Goal: Information Seeking & Learning: Compare options

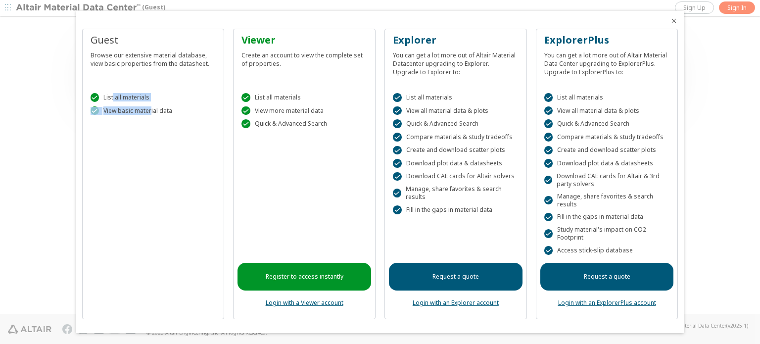
click at [154, 130] on div "Guest Browse our extensive material database, view basic properties from the da…" at bounding box center [153, 174] width 142 height 290
drag, startPoint x: 230, startPoint y: 50, endPoint x: 294, endPoint y: 61, distance: 65.3
click at [295, 61] on div "Guest Browse our extensive material database, view basic properties from the da…" at bounding box center [380, 178] width 596 height 298
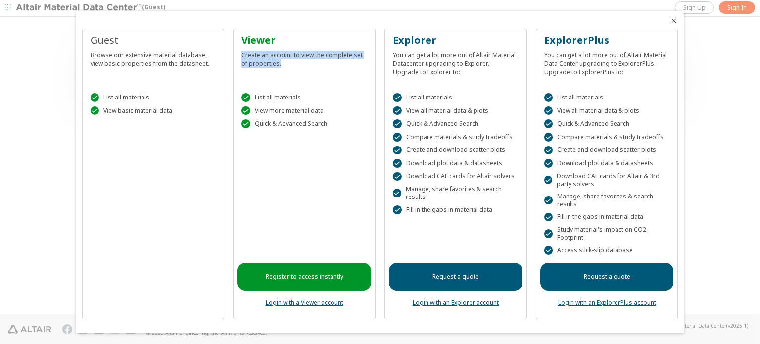
click at [294, 61] on div "Create an account to view the complete set of properties." at bounding box center [304, 57] width 126 height 21
drag, startPoint x: 239, startPoint y: 56, endPoint x: 291, endPoint y: 56, distance: 51.5
click at [291, 56] on div "Viewer Create an account to view the complete set of properties." at bounding box center [304, 56] width 134 height 47
click at [291, 56] on div "Create an account to view the complete set of properties." at bounding box center [304, 57] width 126 height 21
drag, startPoint x: 245, startPoint y: 53, endPoint x: 327, endPoint y: 63, distance: 81.7
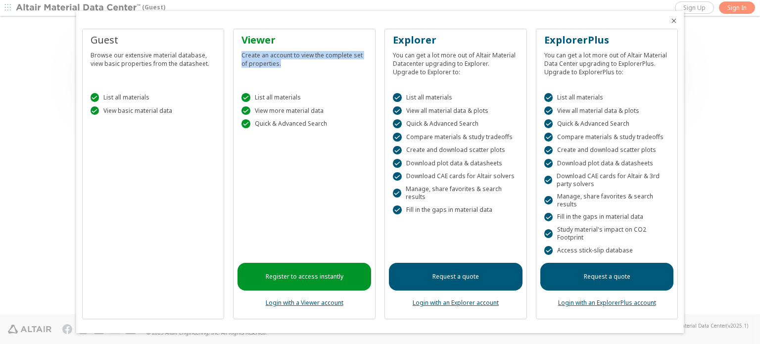
click at [327, 63] on div "Create an account to view the complete set of properties." at bounding box center [304, 57] width 126 height 21
drag, startPoint x: 259, startPoint y: 95, endPoint x: 312, endPoint y: 102, distance: 53.5
click at [312, 102] on div " List all materials  View more material data  Quick & Advanced Search" at bounding box center [304, 108] width 134 height 55
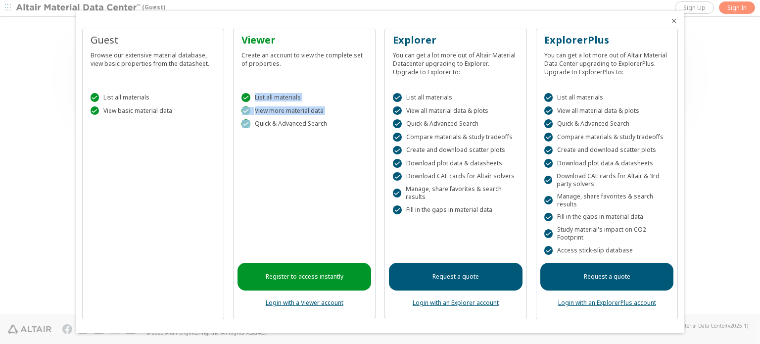
drag, startPoint x: 251, startPoint y: 101, endPoint x: 271, endPoint y: 117, distance: 25.7
click at [271, 118] on div " List all materials  View more material data  Quick & Advanced Search" at bounding box center [304, 108] width 134 height 55
click at [271, 117] on div " List all materials  View more material data  Quick & Advanced Search" at bounding box center [304, 108] width 134 height 55
click at [315, 123] on div " Quick & Advanced Search" at bounding box center [304, 123] width 126 height 9
click at [273, 124] on div " Quick & Advanced Search" at bounding box center [304, 123] width 126 height 9
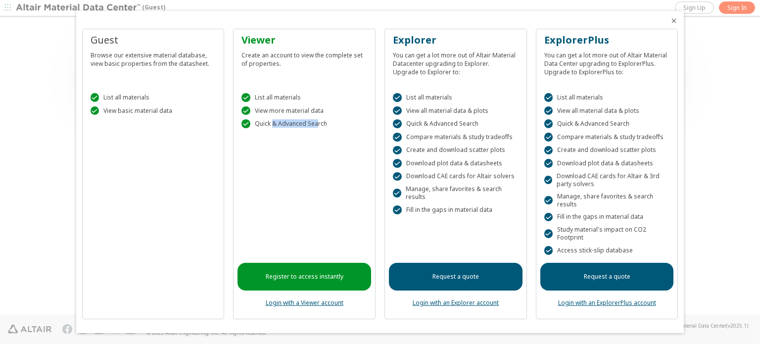
click at [273, 124] on div " Quick & Advanced Search" at bounding box center [304, 123] width 126 height 9
click at [268, 124] on div " Quick & Advanced Search" at bounding box center [304, 123] width 126 height 9
click at [303, 124] on div " Quick & Advanced Search" at bounding box center [304, 123] width 126 height 9
click at [340, 277] on link "Register to access instantly" at bounding box center [304, 277] width 134 height 28
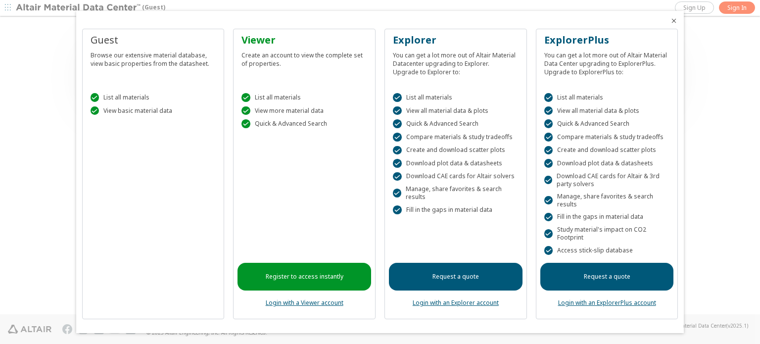
click at [328, 306] on link "Login with a Viewer account" at bounding box center [305, 302] width 78 height 8
click at [317, 308] on div "Register to access instantly Login with a Viewer account" at bounding box center [304, 225] width 134 height 179
click at [317, 304] on link "Login with a Viewer account" at bounding box center [305, 302] width 78 height 8
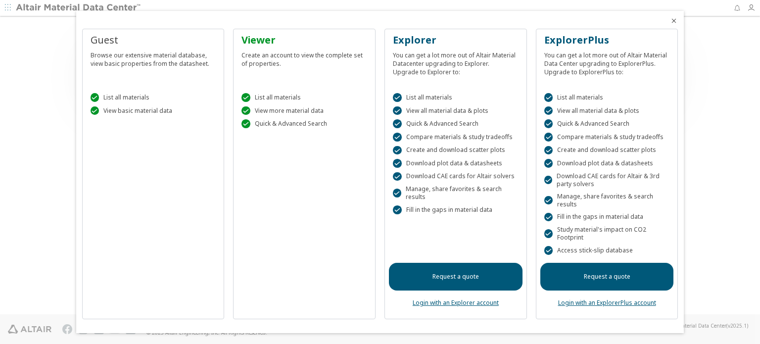
click at [740, 236] on div at bounding box center [380, 172] width 760 height 344
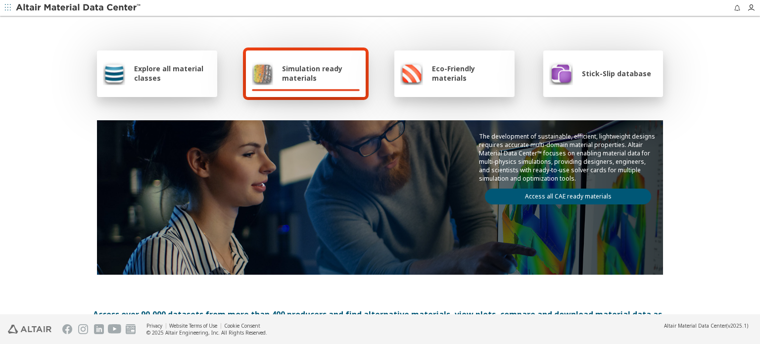
click at [370, 102] on div "Explore all material classes Simulation ready materials Eco-Friendly materials …" at bounding box center [380, 160] width 574 height 287
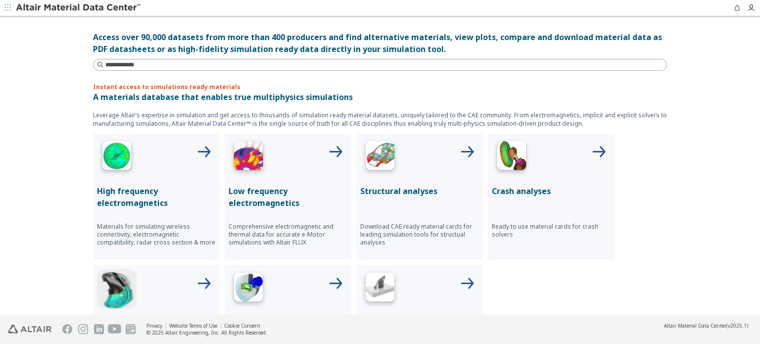
scroll to position [247, 0]
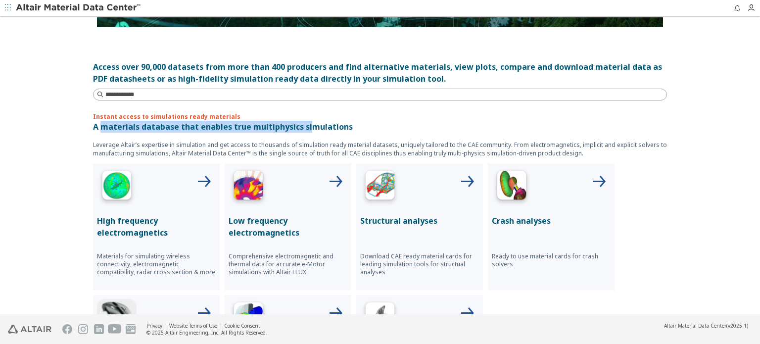
drag, startPoint x: 97, startPoint y: 127, endPoint x: 303, endPoint y: 128, distance: 205.8
click at [303, 128] on p "A materials database that enables true multiphysics simulations" at bounding box center [380, 127] width 574 height 12
click at [306, 128] on p "A materials database that enables true multiphysics simulations" at bounding box center [380, 127] width 574 height 12
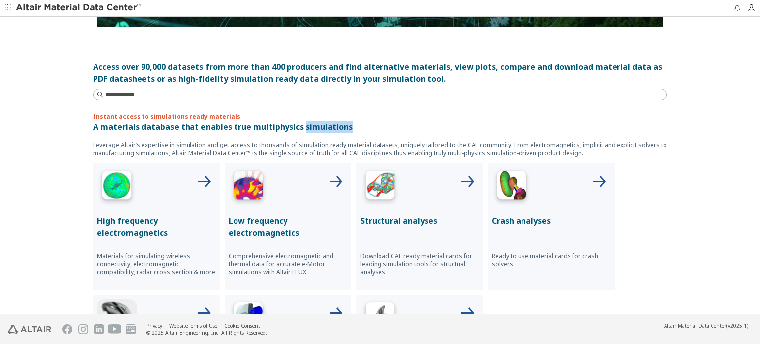
click at [306, 128] on p "A materials database that enables true multiphysics simulations" at bounding box center [380, 127] width 574 height 12
click at [129, 133] on div "Instant access to simulations ready materials A materials database that enables…" at bounding box center [380, 266] width 574 height 309
drag, startPoint x: 88, startPoint y: 139, endPoint x: 199, endPoint y: 139, distance: 111.3
click at [199, 139] on div "Explore all material classes Simulation ready materials Eco-Friendly materials …" at bounding box center [380, 165] width 760 height 297
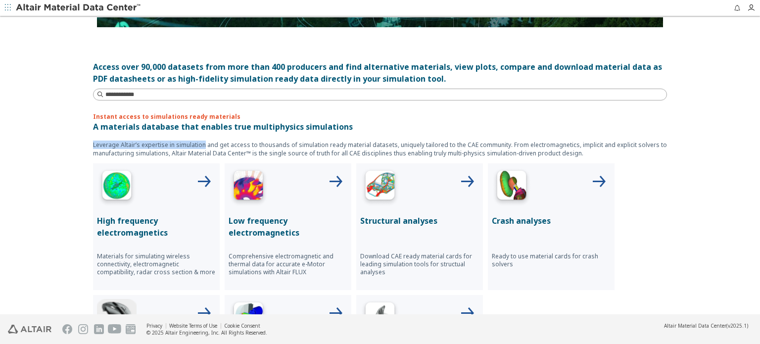
click at [199, 139] on div "Instant access to simulations ready materials A materials database that enables…" at bounding box center [380, 266] width 574 height 309
drag, startPoint x: 111, startPoint y: 144, endPoint x: 364, endPoint y: 142, distance: 253.3
click at [364, 142] on p "Leverage Altair’s expertise in simulation and get access to thousands of simula…" at bounding box center [380, 149] width 574 height 17
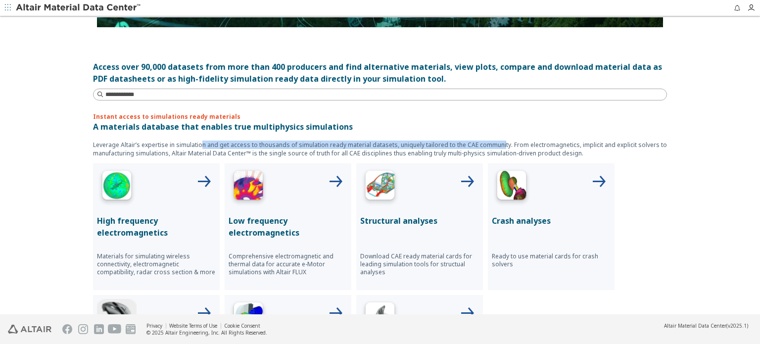
drag, startPoint x: 197, startPoint y: 146, endPoint x: 496, endPoint y: 139, distance: 298.9
click at [496, 139] on div "Instant access to simulations ready materials A materials database that enables…" at bounding box center [380, 266] width 574 height 309
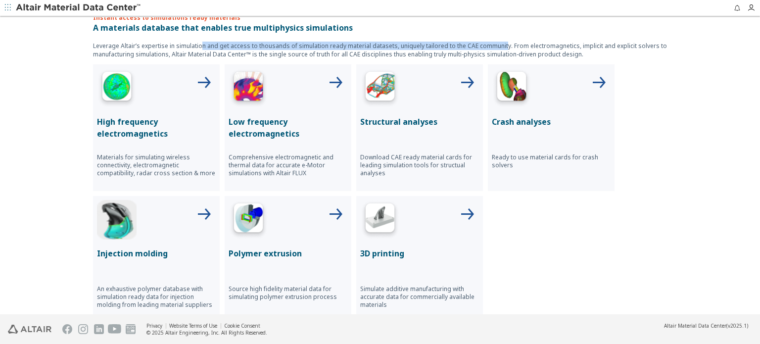
drag, startPoint x: 396, startPoint y: 157, endPoint x: 596, endPoint y: 227, distance: 211.2
click at [596, 227] on div "High frequency electromagnetics Materials for simulating wireless connectivity,…" at bounding box center [380, 193] width 574 height 258
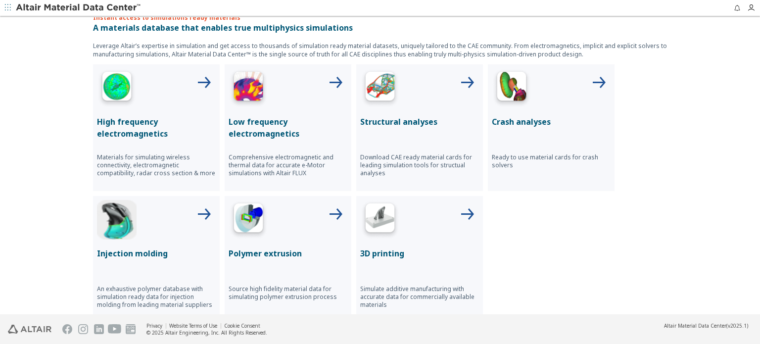
click at [594, 227] on div "High frequency electromagnetics Materials for simulating wireless connectivity,…" at bounding box center [380, 193] width 574 height 258
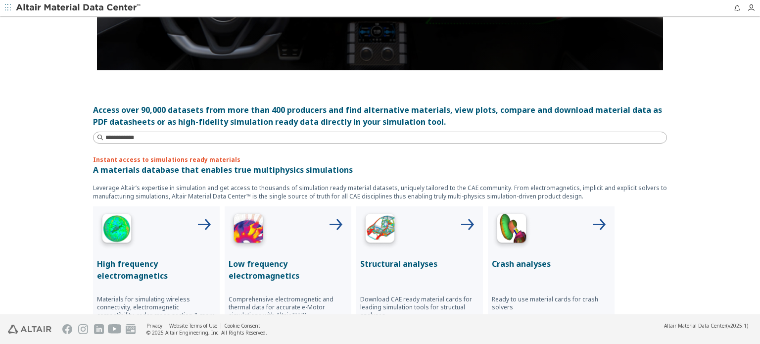
scroll to position [0, 0]
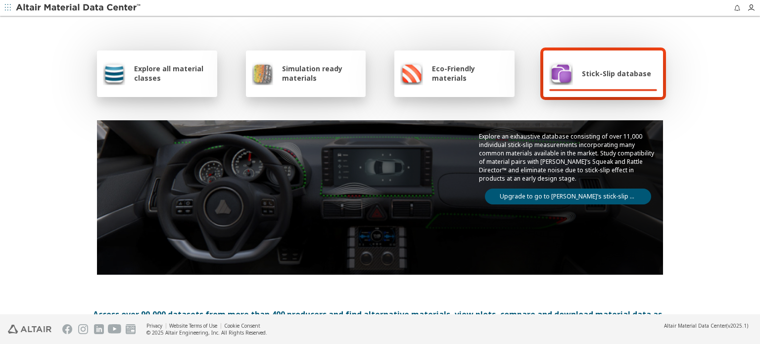
click at [299, 70] on span "Simulation ready materials" at bounding box center [321, 73] width 78 height 19
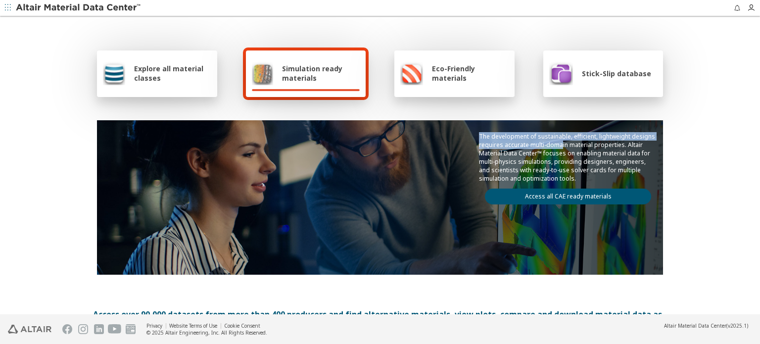
drag, startPoint x: 505, startPoint y: 136, endPoint x: 556, endPoint y: 145, distance: 51.9
click at [556, 145] on div "The development of sustainable, efficient, lightweight designs requires accurat…" at bounding box center [568, 168] width 190 height 96
click at [460, 76] on span "Eco-Friendly materials" at bounding box center [470, 73] width 76 height 19
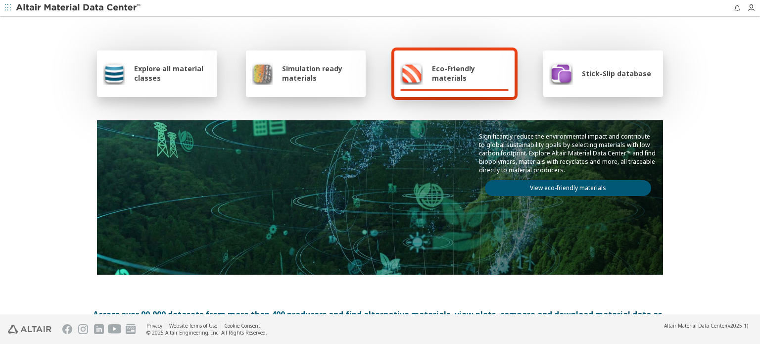
click at [594, 76] on span "Stick-Slip database" at bounding box center [616, 73] width 69 height 9
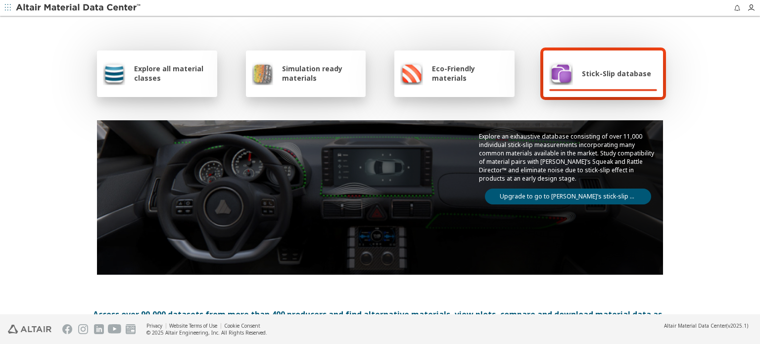
click at [268, 79] on img at bounding box center [262, 73] width 21 height 24
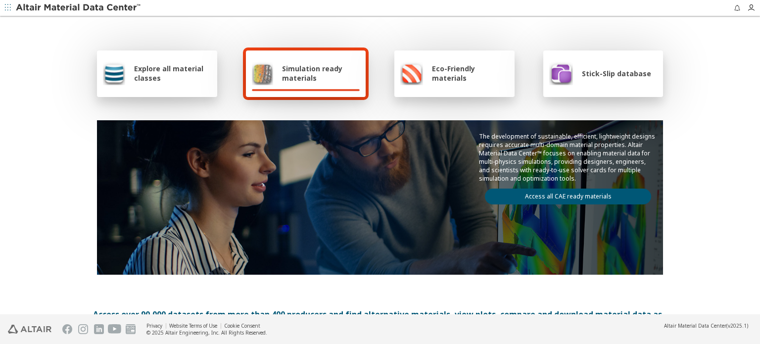
click at [171, 84] on div "Explore all material classes" at bounding box center [157, 73] width 108 height 24
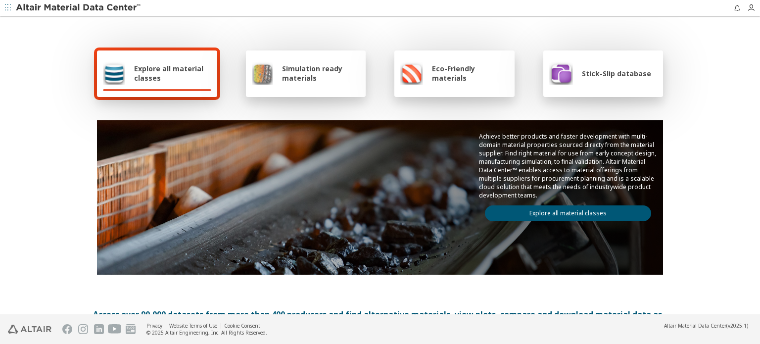
click at [226, 52] on div "Explore all material classes Simulation ready materials Eco-Friendly materials …" at bounding box center [380, 73] width 566 height 53
click at [301, 59] on div "Simulation ready materials" at bounding box center [306, 73] width 120 height 47
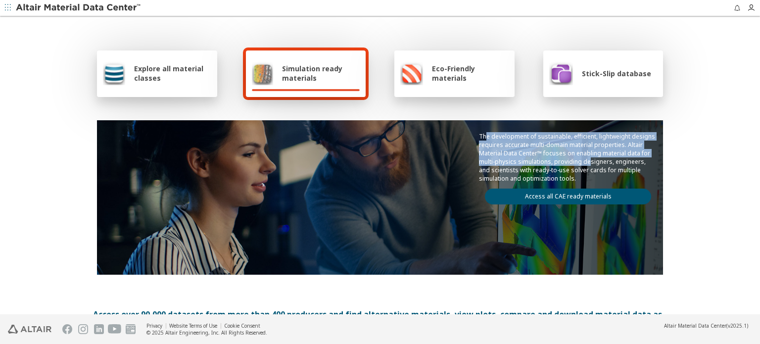
drag, startPoint x: 481, startPoint y: 136, endPoint x: 583, endPoint y: 158, distance: 104.8
click at [583, 158] on p "The development of sustainable, efficient, lightweight designs requires accurat…" at bounding box center [568, 157] width 178 height 50
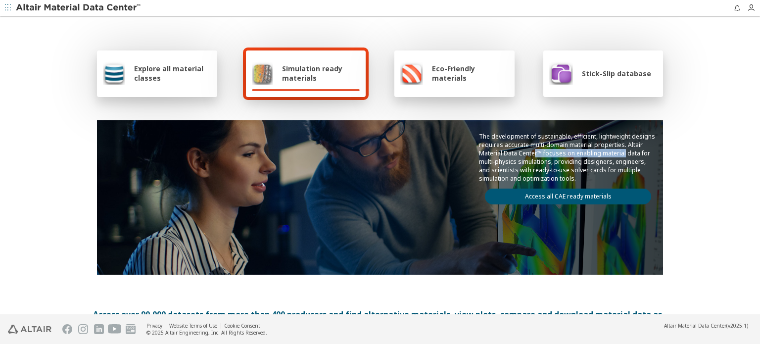
drag, startPoint x: 530, startPoint y: 148, endPoint x: 619, endPoint y: 152, distance: 89.6
click at [619, 152] on p "The development of sustainable, efficient, lightweight designs requires accurat…" at bounding box center [568, 157] width 178 height 50
click at [598, 190] on link "Access all CAE ready materials" at bounding box center [568, 197] width 166 height 16
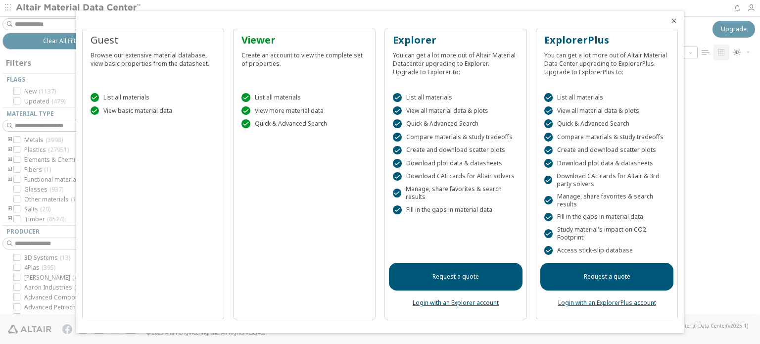
scroll to position [244, 623]
drag, startPoint x: 392, startPoint y: 56, endPoint x: 447, endPoint y: 72, distance: 57.6
click at [447, 72] on div "Explorer You can get a lot more out of Altair Material Datacenter upgrading to …" at bounding box center [456, 56] width 134 height 47
click at [446, 72] on div "You can get a lot more out of Altair Material Datacenter upgrading to Explorer.…" at bounding box center [456, 61] width 126 height 29
click at [446, 138] on div " Compare materials & study tradeoffs" at bounding box center [456, 137] width 126 height 9
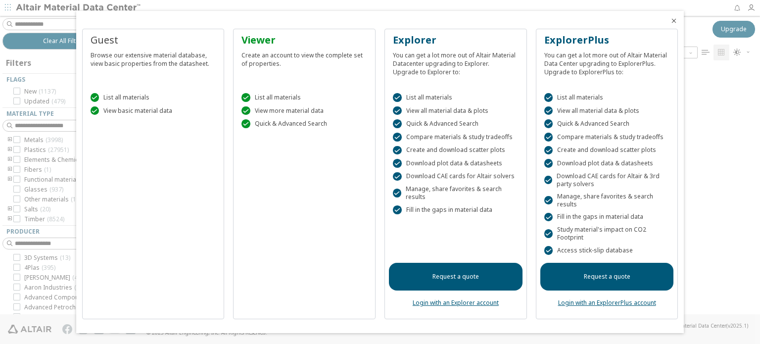
click at [497, 138] on div " Compare materials & study tradeoffs" at bounding box center [456, 137] width 126 height 9
click at [489, 142] on div " List all materials  View all material data & plots  Quick & Advanced Search…" at bounding box center [456, 158] width 134 height 154
click at [489, 140] on div " Compare materials & study tradeoffs" at bounding box center [456, 137] width 126 height 9
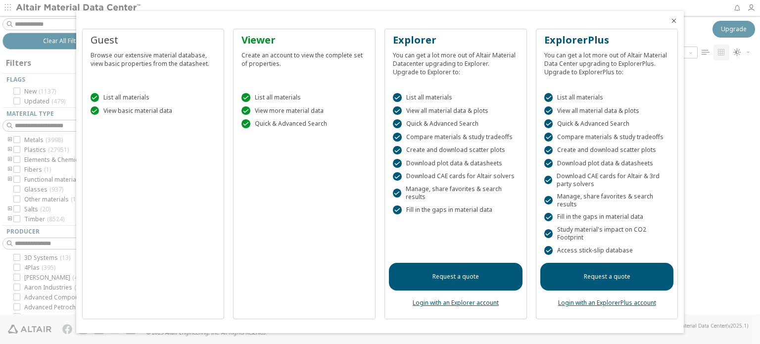
click at [454, 152] on div " Create and download scatter plots" at bounding box center [456, 150] width 126 height 9
click at [455, 152] on div " Create and download scatter plots" at bounding box center [456, 150] width 126 height 9
drag, startPoint x: 432, startPoint y: 161, endPoint x: 496, endPoint y: 156, distance: 63.5
click at [496, 156] on div " List all materials  View all material data & plots  Quick & Advanced Search…" at bounding box center [456, 158] width 134 height 154
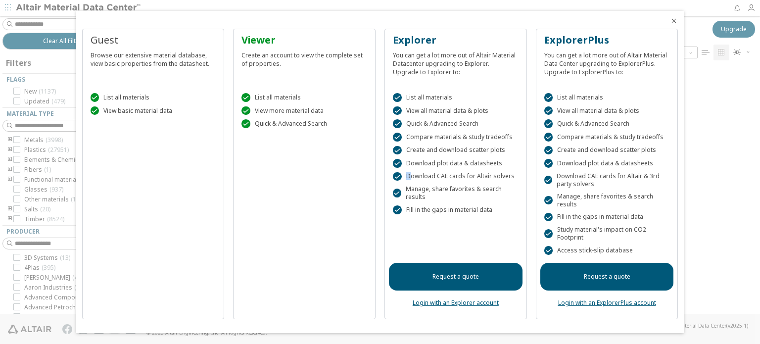
drag, startPoint x: 411, startPoint y: 174, endPoint x: 459, endPoint y: 172, distance: 48.0
click at [459, 172] on div " List all materials  View all material data & plots  Quick & Advanced Search…" at bounding box center [456, 158] width 134 height 154
click at [460, 171] on div " List all materials  View all material data & plots  Quick & Advanced Search…" at bounding box center [456, 158] width 134 height 154
click at [460, 302] on link "Login with an Explorer account" at bounding box center [456, 302] width 86 height 8
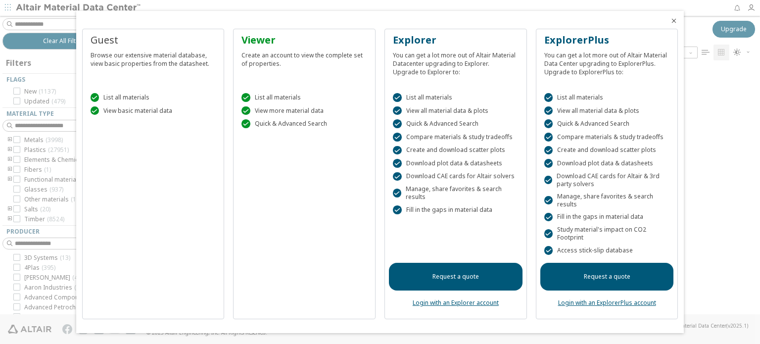
click at [676, 20] on icon "Close" at bounding box center [674, 21] width 8 height 8
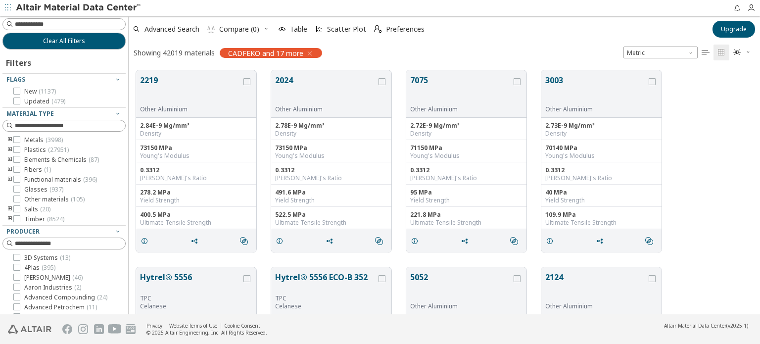
click at [719, 127] on div "2219 Other Aluminium 2.84E-9 Mg/mm³ Density 73150 MPa Young's Modulus 0.3312 Po…" at bounding box center [444, 161] width 631 height 197
click at [744, 30] on span "Upgrade" at bounding box center [734, 29] width 26 height 8
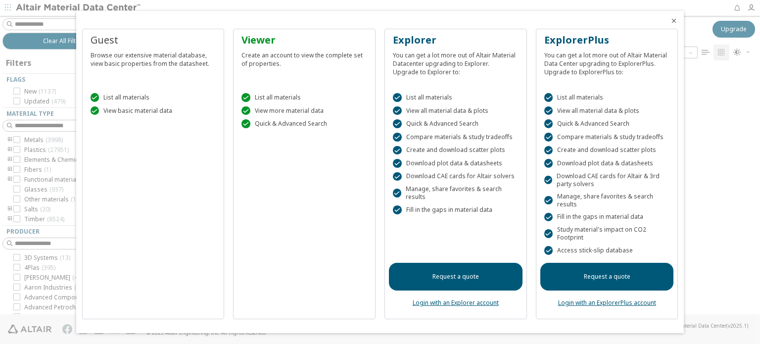
click at [671, 20] on icon "Close" at bounding box center [674, 21] width 8 height 8
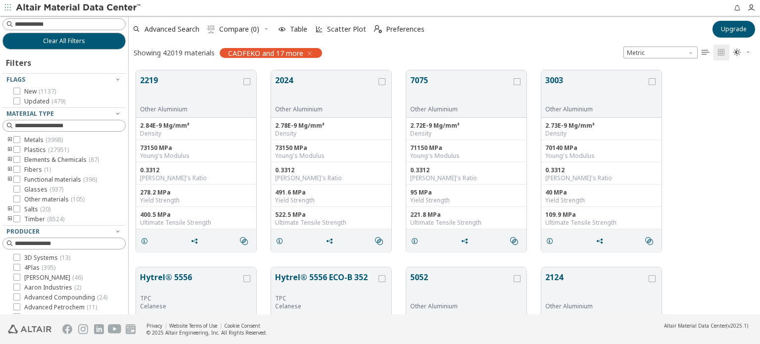
click at [702, 166] on div "2219 Other Aluminium 2.84E-9 Mg/mm³ Density 73150 MPa Young's Modulus 0.3312 Po…" at bounding box center [444, 161] width 631 height 197
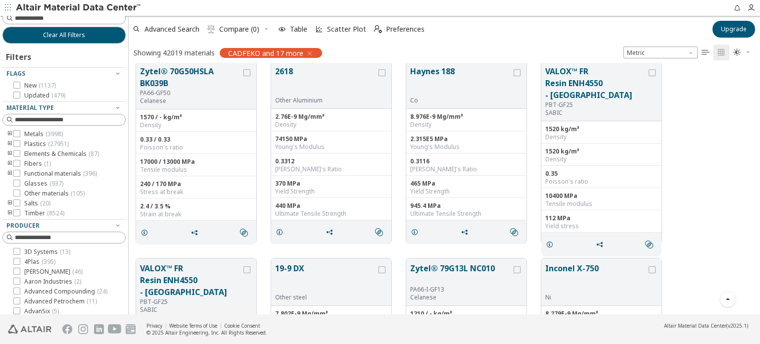
scroll to position [0, 0]
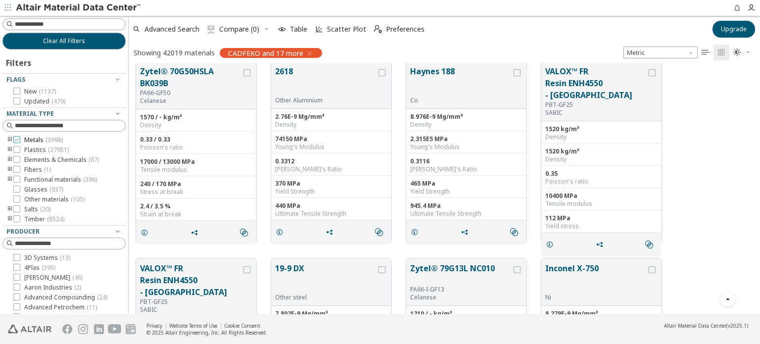
click at [20, 140] on div at bounding box center [16, 139] width 7 height 7
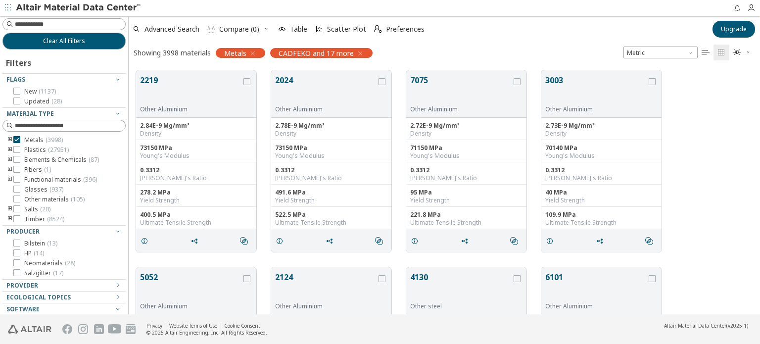
click at [360, 52] on icon "button" at bounding box center [360, 53] width 8 height 8
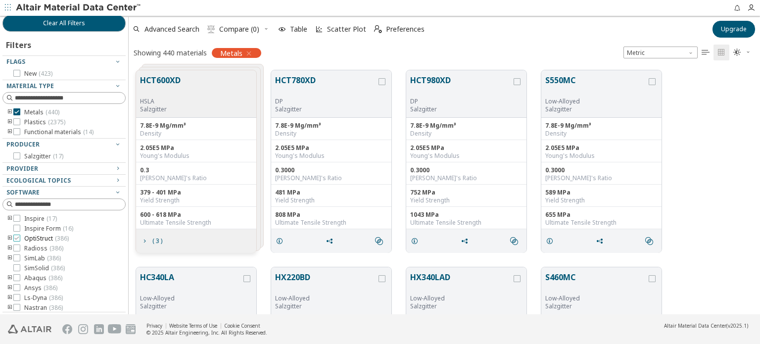
click at [14, 239] on icon at bounding box center [16, 238] width 7 height 7
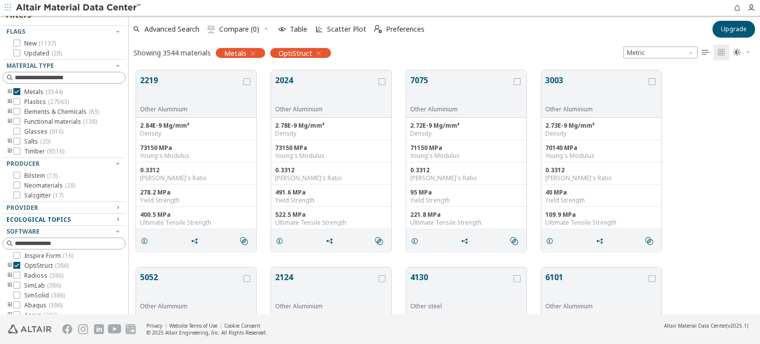
scroll to position [38, 0]
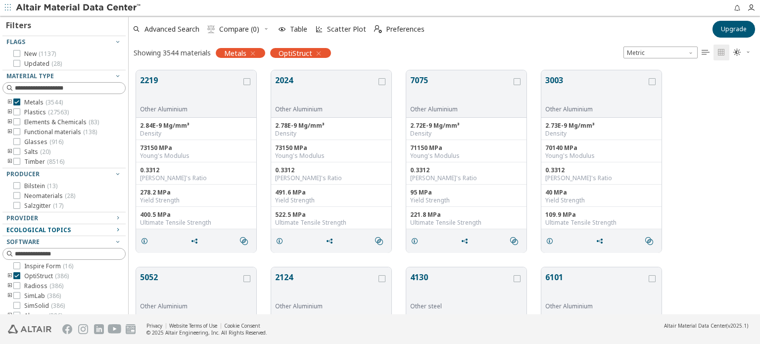
click at [62, 227] on span "Ecological Topics" at bounding box center [38, 230] width 64 height 8
click at [105, 218] on div "Provider" at bounding box center [59, 218] width 107 height 8
click at [114, 219] on icon "button" at bounding box center [118, 218] width 8 height 8
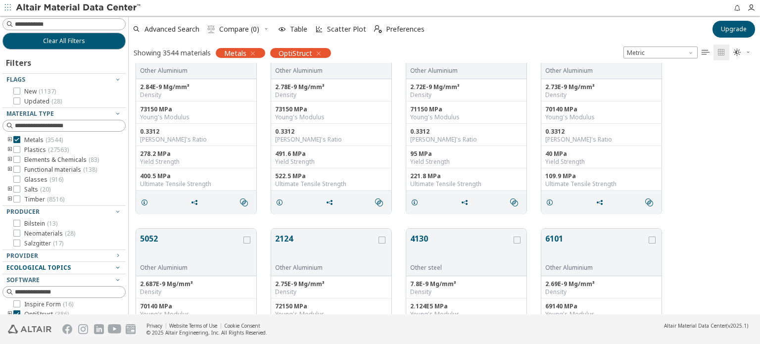
scroll to position [0, 0]
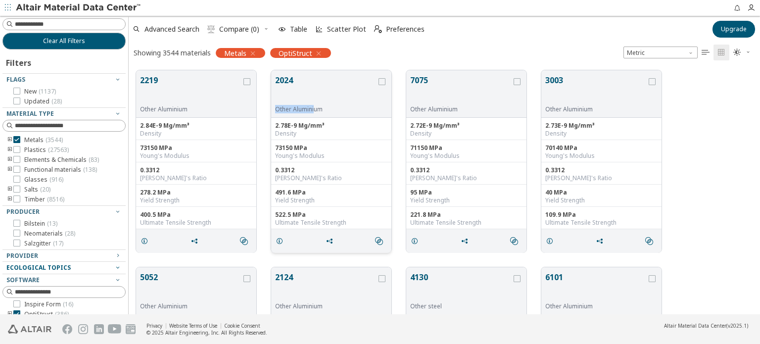
drag, startPoint x: 271, startPoint y: 110, endPoint x: 315, endPoint y: 110, distance: 43.5
click at [315, 110] on div "2024 Other Aluminium" at bounding box center [331, 93] width 120 height 47
click at [315, 110] on div "Other Aluminium" at bounding box center [325, 109] width 101 height 8
drag, startPoint x: 435, startPoint y: 110, endPoint x: 453, endPoint y: 110, distance: 18.3
click at [453, 110] on div "Other Aluminium" at bounding box center [460, 109] width 101 height 8
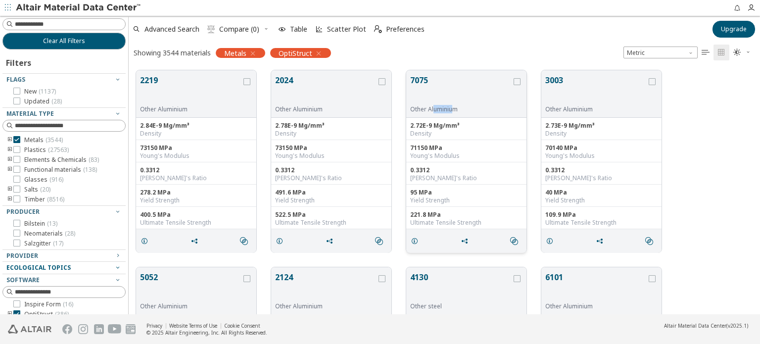
click at [453, 110] on div "Other Aluminium" at bounding box center [460, 109] width 101 height 8
drag, startPoint x: 408, startPoint y: 127, endPoint x: 457, endPoint y: 125, distance: 49.0
click at [457, 125] on div "2.72E-9 Mg/mm³ Density" at bounding box center [466, 129] width 120 height 22
click at [457, 125] on div "2.72E-9 Mg/mm³" at bounding box center [466, 126] width 112 height 8
click at [438, 147] on div "71150 MPa" at bounding box center [466, 148] width 112 height 8
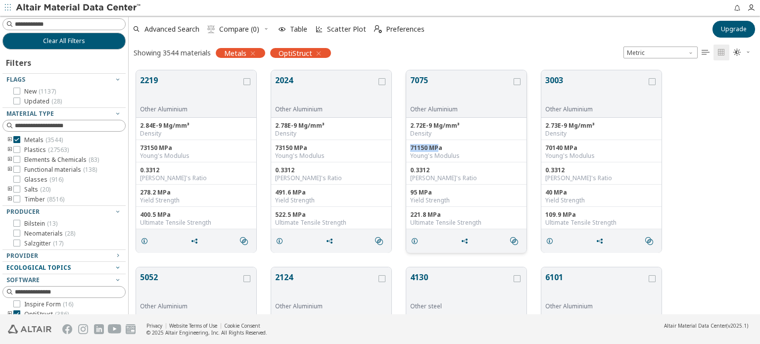
click at [437, 147] on div "71150 MPa" at bounding box center [466, 148] width 112 height 8
drag, startPoint x: 411, startPoint y: 170, endPoint x: 421, endPoint y: 172, distance: 9.6
click at [421, 172] on div "0.3312" at bounding box center [466, 170] width 112 height 8
click at [417, 241] on icon "grid" at bounding box center [415, 241] width 8 height 8
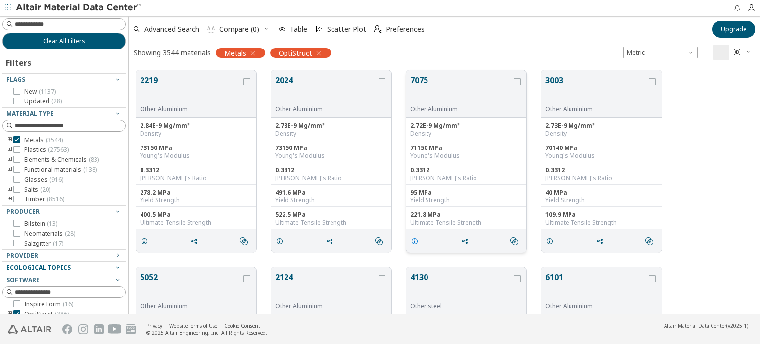
scroll to position [229, 243]
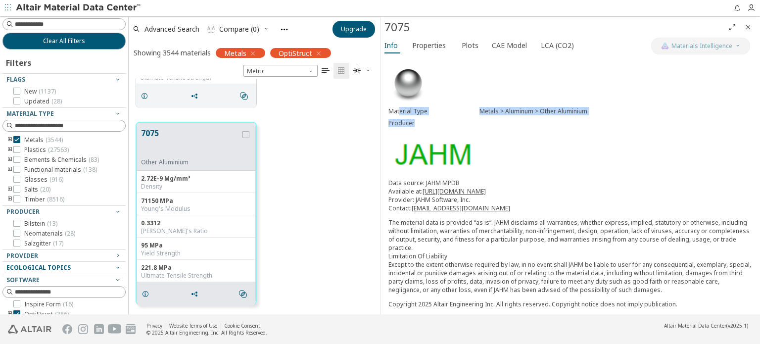
drag, startPoint x: 400, startPoint y: 110, endPoint x: 449, endPoint y: 118, distance: 50.1
click at [450, 118] on div "Material Type Metals > Aluminum > Other Aluminium Producer" at bounding box center [570, 117] width 364 height 24
click at [449, 119] on div "Producer" at bounding box center [433, 123] width 91 height 8
drag, startPoint x: 482, startPoint y: 113, endPoint x: 530, endPoint y: 112, distance: 48.5
click at [530, 112] on div "Metals > Aluminum > Other Aluminium" at bounding box center [615, 111] width 273 height 8
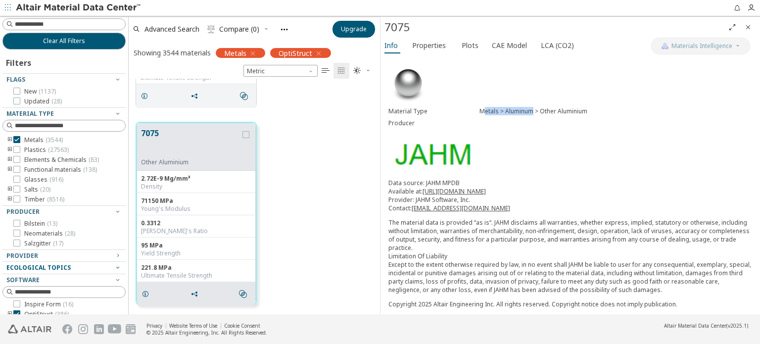
click at [530, 112] on div "Metals > Aluminum > Other Aluminium" at bounding box center [615, 111] width 273 height 8
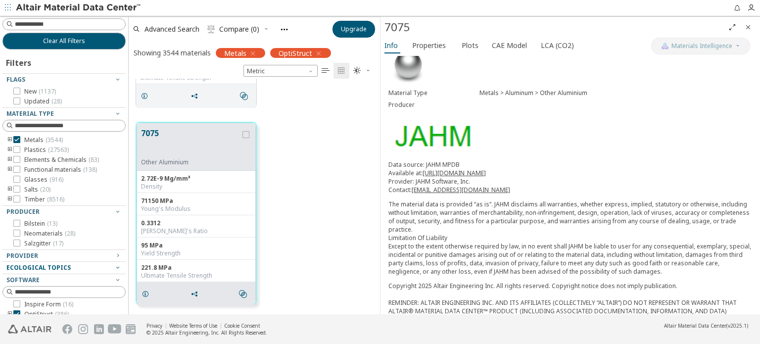
scroll to position [49, 0]
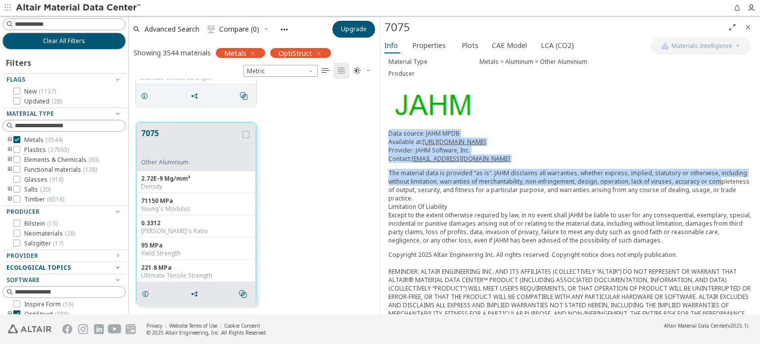
drag, startPoint x: 390, startPoint y: 131, endPoint x: 407, endPoint y: 189, distance: 60.4
click at [407, 189] on div "Data source: JAHM MPDB Available at: https://www.jahm.com Provider: JAHM Softwa…" at bounding box center [570, 186] width 364 height 115
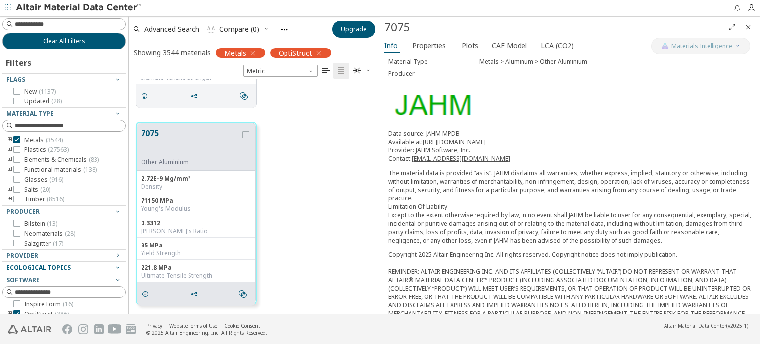
click at [407, 189] on p "The material data is provided “as is“. JAHM disclaims all warranties, whether e…" at bounding box center [570, 207] width 364 height 76
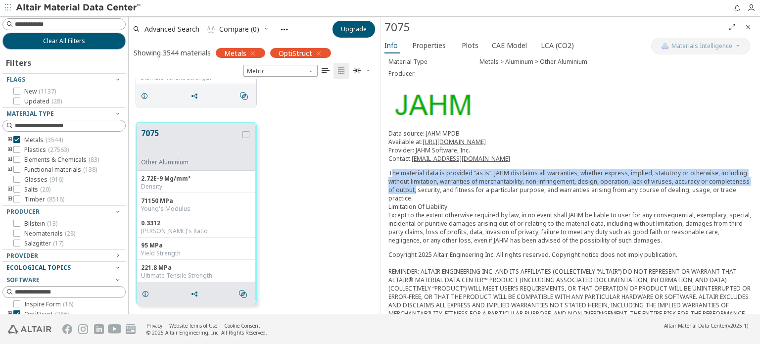
drag, startPoint x: 392, startPoint y: 171, endPoint x: 455, endPoint y: 186, distance: 64.9
click at [455, 186] on p "The material data is provided “as is“. JAHM disclaims all warranties, whether e…" at bounding box center [570, 207] width 364 height 76
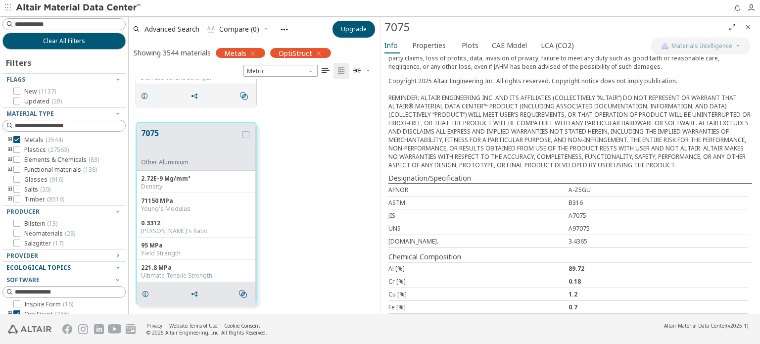
scroll to position [0, 0]
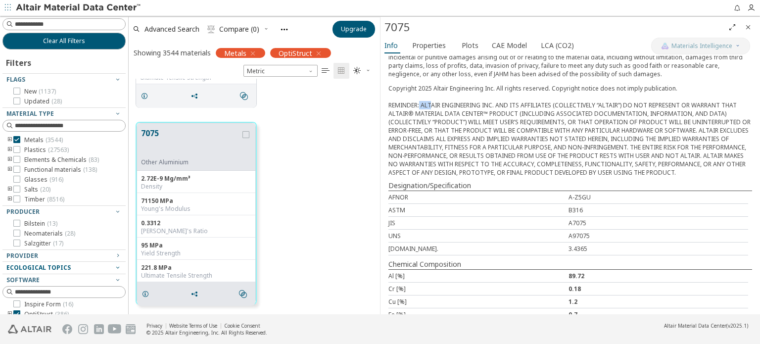
drag, startPoint x: 418, startPoint y: 94, endPoint x: 427, endPoint y: 100, distance: 11.1
click at [427, 100] on div "Copyright 2025 Altair Engineering Inc. All rights reserved. Copyright notice do…" at bounding box center [570, 130] width 364 height 93
click at [426, 100] on div "Copyright 2025 Altair Engineering Inc. All rights reserved. Copyright notice do…" at bounding box center [570, 130] width 364 height 93
drag, startPoint x: 432, startPoint y: 96, endPoint x: 605, endPoint y: 98, distance: 172.7
click at [605, 98] on div "Copyright 2025 Altair Engineering Inc. All rights reserved. Copyright notice do…" at bounding box center [570, 130] width 364 height 93
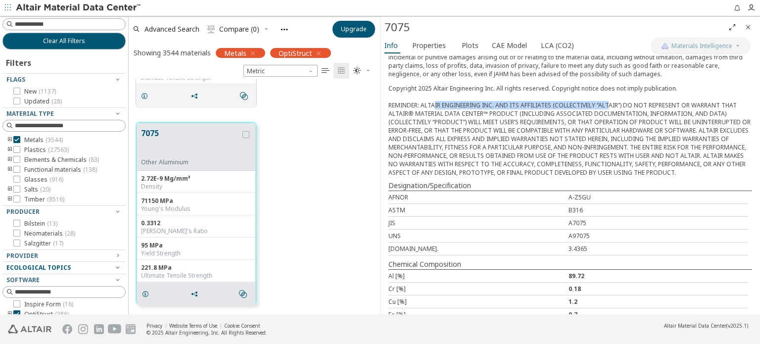
click at [605, 98] on div "Copyright 2025 Altair Engineering Inc. All rights reserved. Copyright notice do…" at bounding box center [570, 130] width 364 height 93
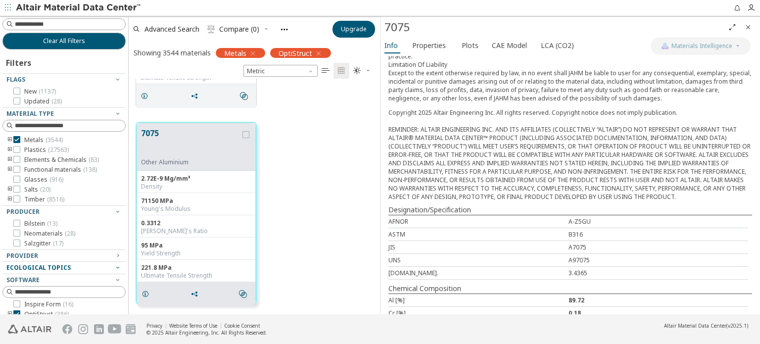
scroll to position [166, 0]
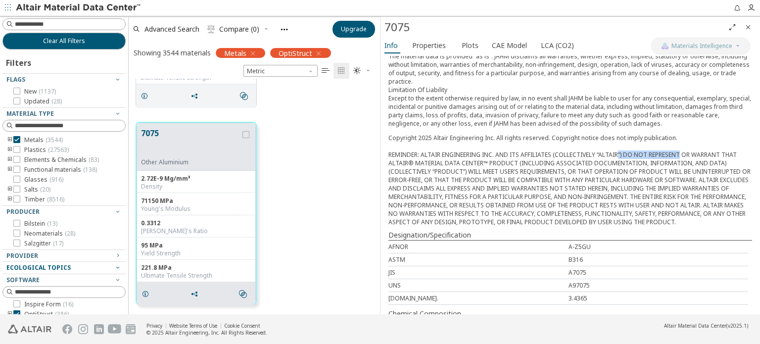
drag, startPoint x: 628, startPoint y: 147, endPoint x: 677, endPoint y: 147, distance: 49.0
click at [677, 147] on div "Copyright 2025 Altair Engineering Inc. All rights reserved. Copyright notice do…" at bounding box center [570, 180] width 364 height 93
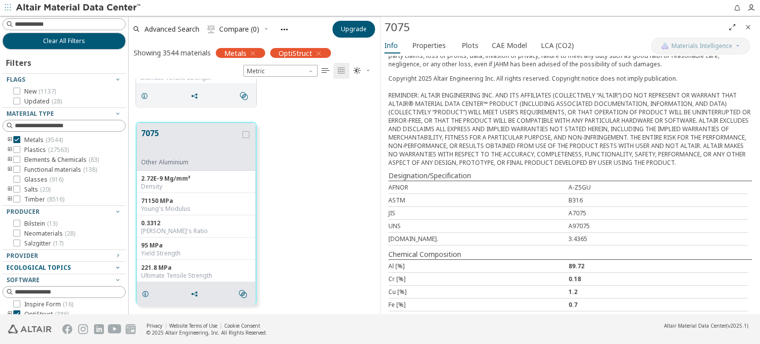
scroll to position [117, 0]
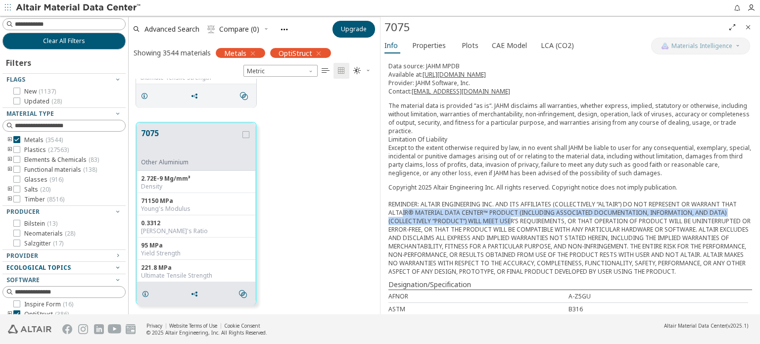
drag, startPoint x: 397, startPoint y: 203, endPoint x: 508, endPoint y: 213, distance: 111.2
click at [508, 213] on div "Copyright 2025 Altair Engineering Inc. All rights reserved. Copyright notice do…" at bounding box center [570, 229] width 364 height 93
click at [507, 212] on div "Copyright 2025 Altair Engineering Inc. All rights reserved. Copyright notice do…" at bounding box center [570, 229] width 364 height 93
click at [529, 204] on div "Copyright 2025 Altair Engineering Inc. All rights reserved. Copyright notice do…" at bounding box center [570, 229] width 364 height 93
click at [621, 204] on div "Copyright 2025 Altair Engineering Inc. All rights reserved. Copyright notice do…" at bounding box center [570, 229] width 364 height 93
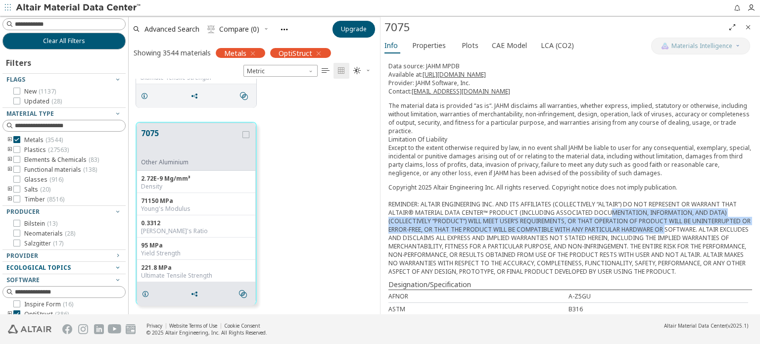
drag, startPoint x: 611, startPoint y: 202, endPoint x: 661, endPoint y: 223, distance: 54.3
click at [666, 222] on div "Copyright 2025 Altair Engineering Inc. All rights reserved. Copyright notice do…" at bounding box center [570, 229] width 364 height 93
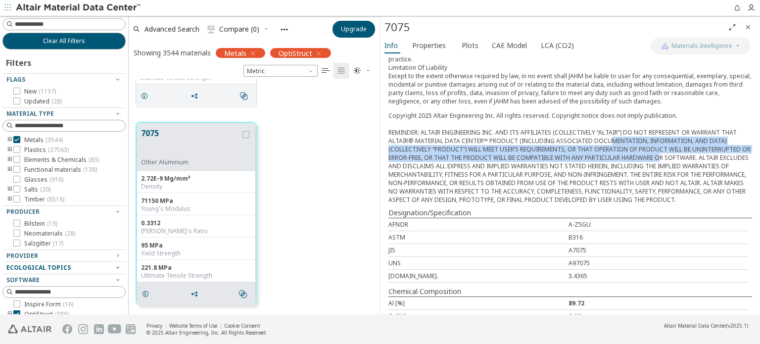
scroll to position [315, 0]
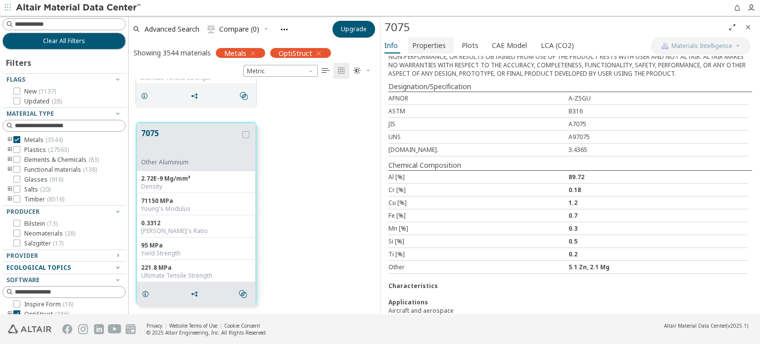
click at [422, 52] on button "Properties" at bounding box center [431, 46] width 46 height 16
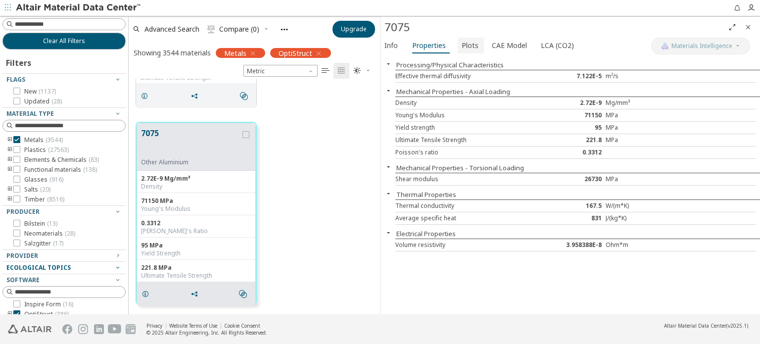
drag, startPoint x: 465, startPoint y: 46, endPoint x: 473, endPoint y: 49, distance: 9.1
click at [465, 46] on span "Plots" at bounding box center [470, 46] width 17 height 16
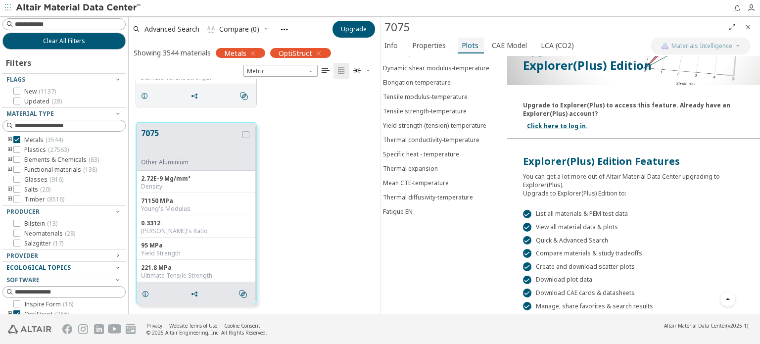
scroll to position [61, 0]
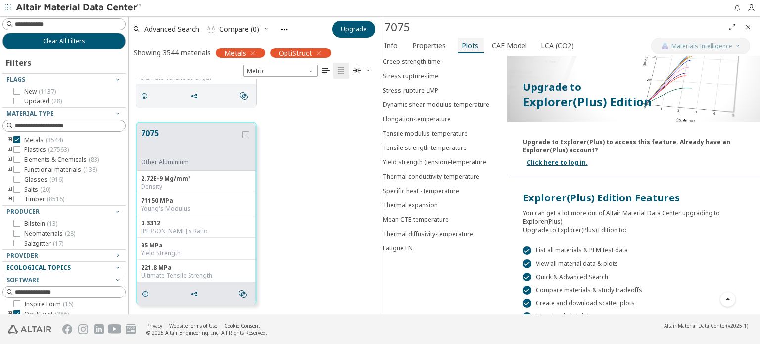
click at [458, 48] on button "Plots" at bounding box center [471, 46] width 26 height 16
click at [435, 45] on span "Properties" at bounding box center [429, 46] width 34 height 16
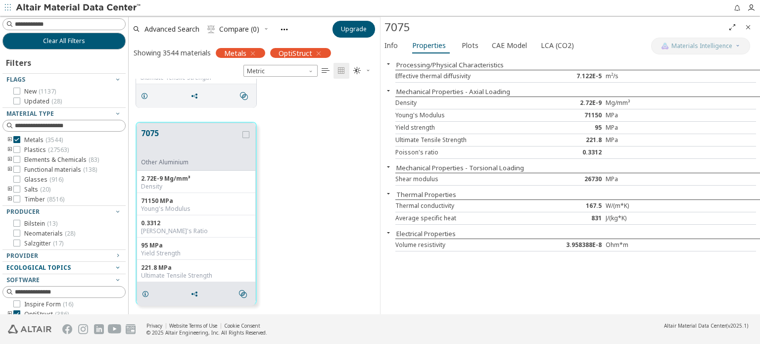
drag, startPoint x: 435, startPoint y: 87, endPoint x: 496, endPoint y: 272, distance: 194.5
click at [501, 277] on div "Processing/Physical Characteristics Effective thermal diffusivity 7.122E-5 m²/s…" at bounding box center [569, 185] width 379 height 258
drag, startPoint x: 496, startPoint y: 272, endPoint x: 544, endPoint y: 81, distance: 196.8
click at [499, 267] on div "Processing/Physical Characteristics Effective thermal diffusivity 7.122E-5 m²/s…" at bounding box center [569, 185] width 379 height 258
click at [547, 47] on span "LCA (CO2)" at bounding box center [557, 46] width 33 height 16
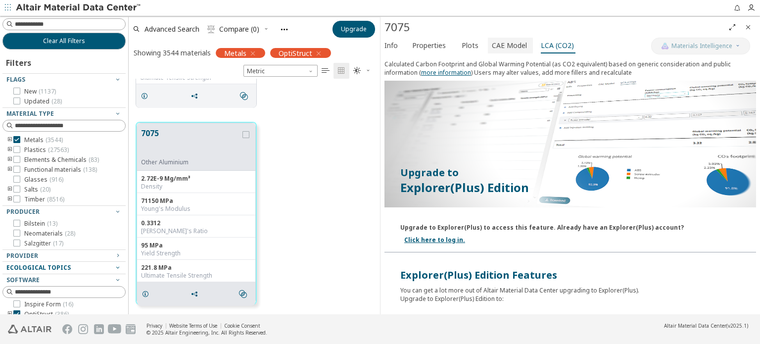
click at [501, 43] on span "CAE Model" at bounding box center [509, 46] width 35 height 16
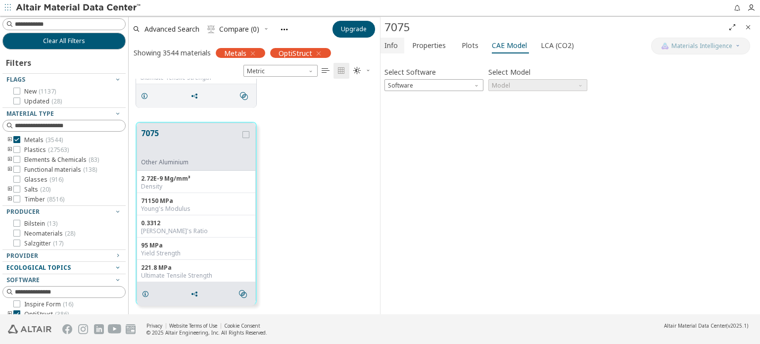
click at [394, 46] on span "Info" at bounding box center [390, 46] width 13 height 16
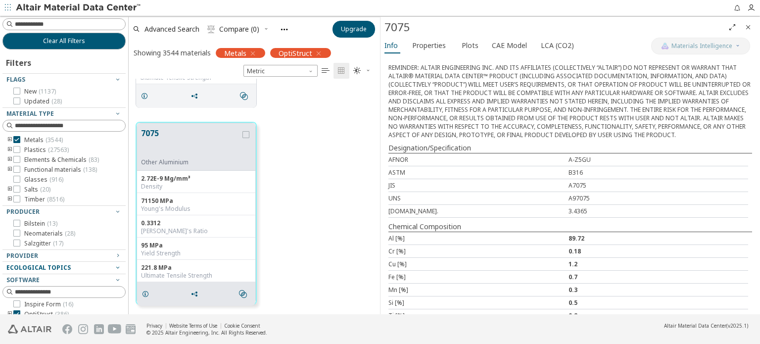
scroll to position [315, 0]
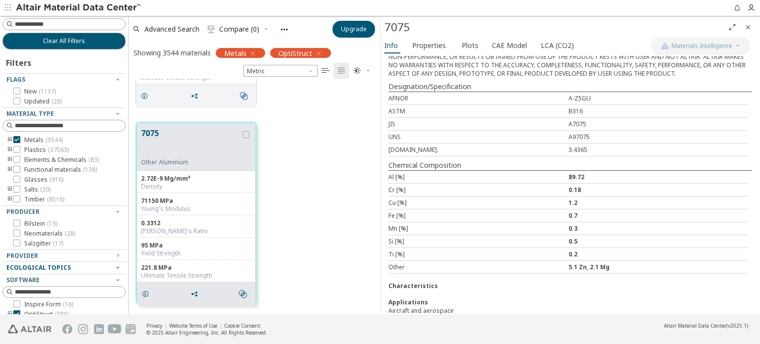
click at [753, 30] on span "Close" at bounding box center [748, 27] width 12 height 16
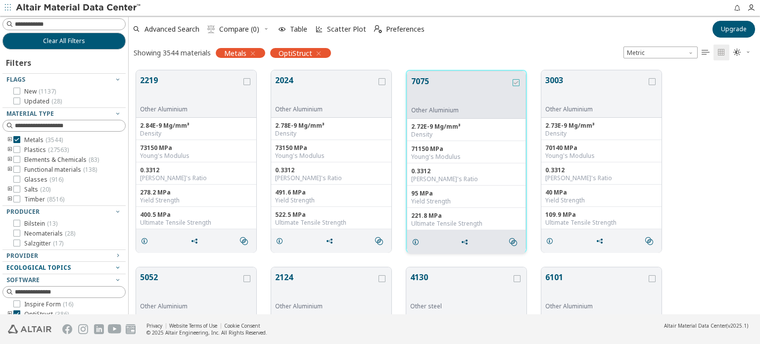
click at [519, 83] on icon "grid" at bounding box center [516, 82] width 7 height 7
click at [381, 81] on icon "grid" at bounding box center [381, 81] width 7 height 7
click at [342, 29] on span "Scatter Plot" at bounding box center [346, 29] width 39 height 7
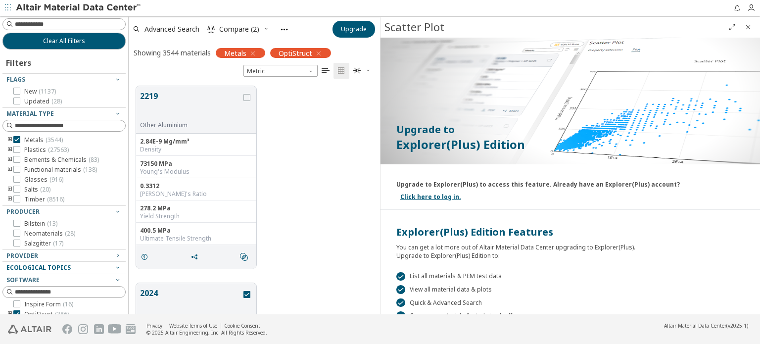
click at [750, 26] on icon "Close" at bounding box center [748, 27] width 8 height 8
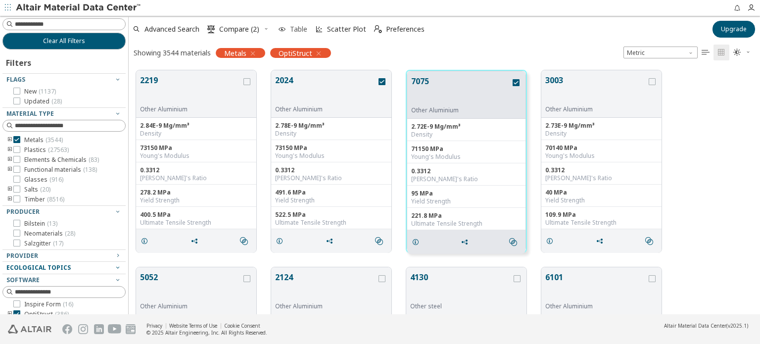
click at [291, 31] on span "Table" at bounding box center [298, 29] width 17 height 7
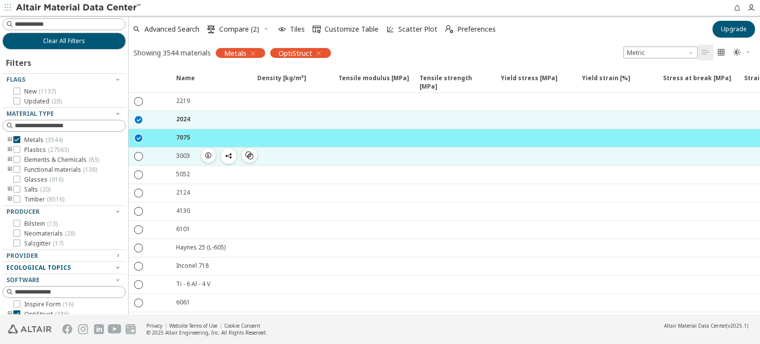
scroll to position [0, 0]
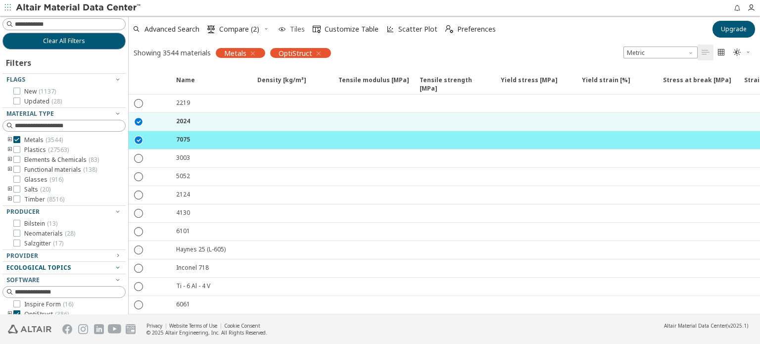
click at [281, 29] on icon "button" at bounding box center [282, 29] width 8 height 8
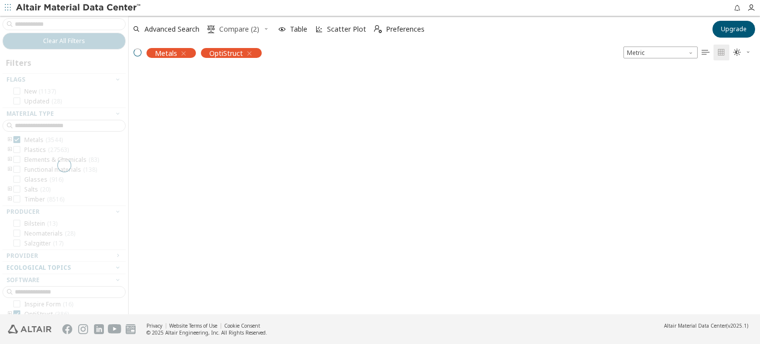
click at [256, 33] on span "Compare (2)" at bounding box center [239, 29] width 40 height 7
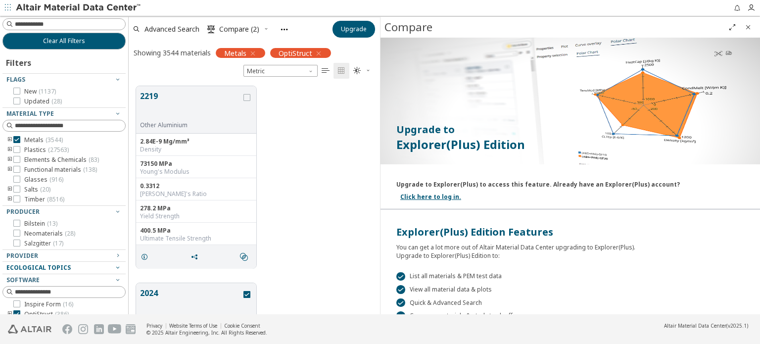
scroll to position [229, 243]
drag, startPoint x: 388, startPoint y: 126, endPoint x: 432, endPoint y: 150, distance: 50.3
click at [432, 150] on div "Upgrade to Explorer(Plus) Edition Upgrade to Explorer(Plus) to access this feat…" at bounding box center [569, 240] width 379 height 405
click at [432, 150] on p "Explorer(Plus) Edition" at bounding box center [570, 145] width 348 height 16
drag, startPoint x: 400, startPoint y: 146, endPoint x: 491, endPoint y: 147, distance: 91.5
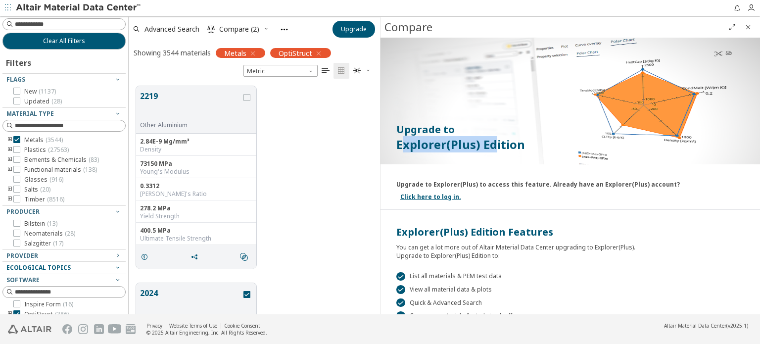
click at [493, 147] on p "Explorer(Plus) Edition" at bounding box center [570, 145] width 348 height 16
click at [491, 147] on p "Explorer(Plus) Edition" at bounding box center [570, 145] width 348 height 16
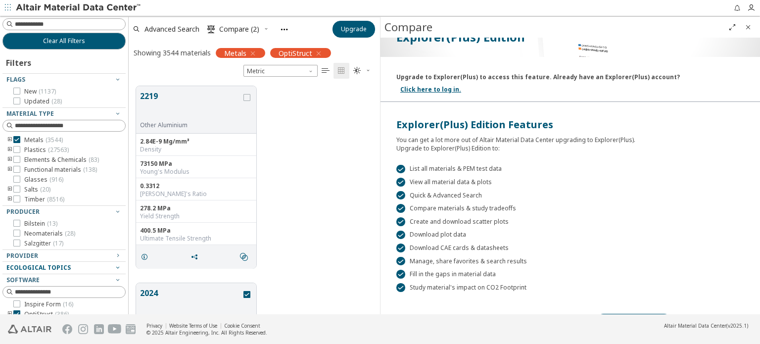
scroll to position [114, 0]
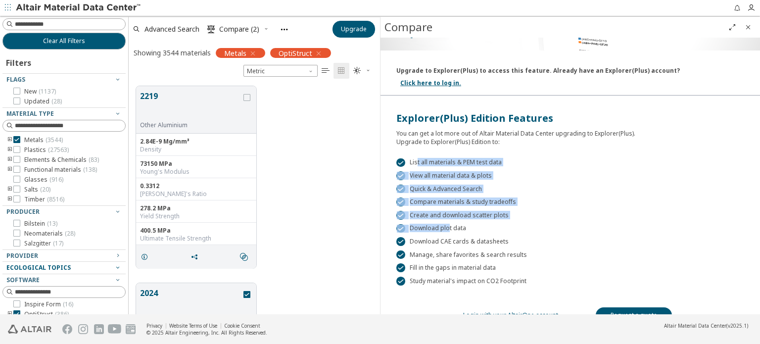
drag, startPoint x: 416, startPoint y: 151, endPoint x: 451, endPoint y: 215, distance: 72.4
click at [449, 215] on div " List all materials & PEM test data  View all material data & plots  Quick &…" at bounding box center [569, 216] width 379 height 140
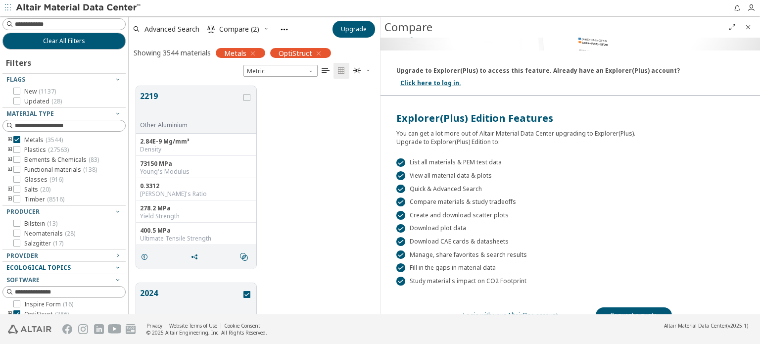
click at [450, 224] on div " Download plot data" at bounding box center [570, 228] width 348 height 9
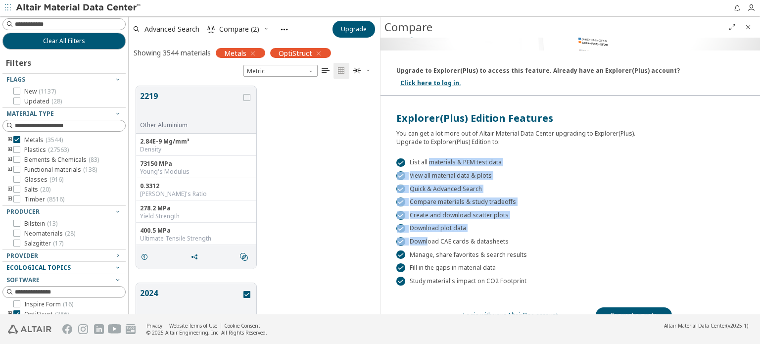
drag, startPoint x: 429, startPoint y: 166, endPoint x: 441, endPoint y: 231, distance: 65.9
click at [441, 231] on div " List all materials & PEM test data  View all material data & plots  Quick &…" at bounding box center [569, 216] width 379 height 140
click at [441, 237] on div " Download CAE cards & datasheets" at bounding box center [570, 241] width 348 height 9
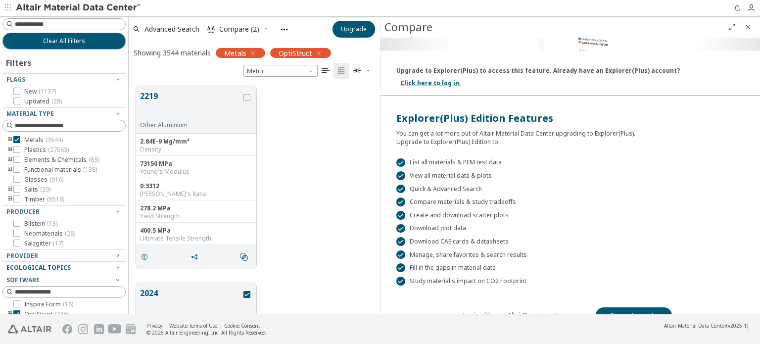
drag, startPoint x: 439, startPoint y: 155, endPoint x: 459, endPoint y: 187, distance: 37.3
click at [459, 187] on div " List all materials & PEM test data  View all material data & plots  Quick &…" at bounding box center [569, 216] width 379 height 140
click at [459, 197] on div " Compare materials & study tradeoffs" at bounding box center [570, 201] width 348 height 9
drag, startPoint x: 424, startPoint y: 191, endPoint x: 531, endPoint y: 189, distance: 107.9
click at [531, 197] on div " Compare materials & study tradeoffs" at bounding box center [570, 201] width 348 height 9
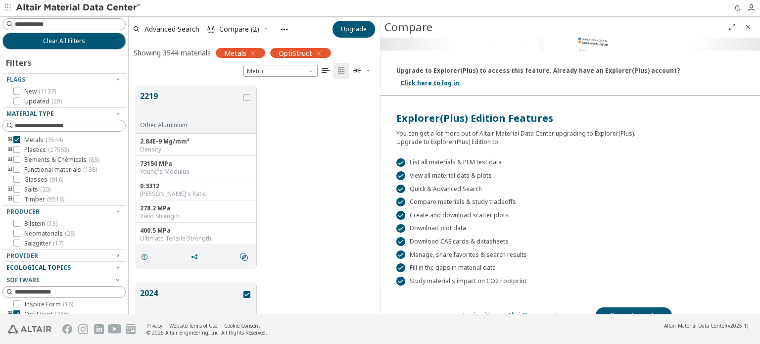
click at [527, 197] on div " Compare materials & study tradeoffs" at bounding box center [570, 201] width 348 height 9
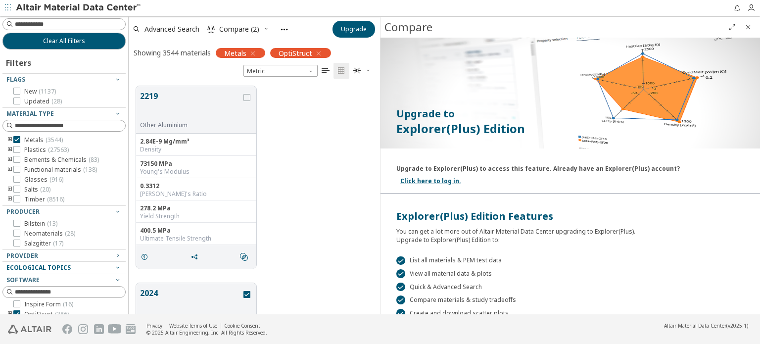
scroll to position [0, 0]
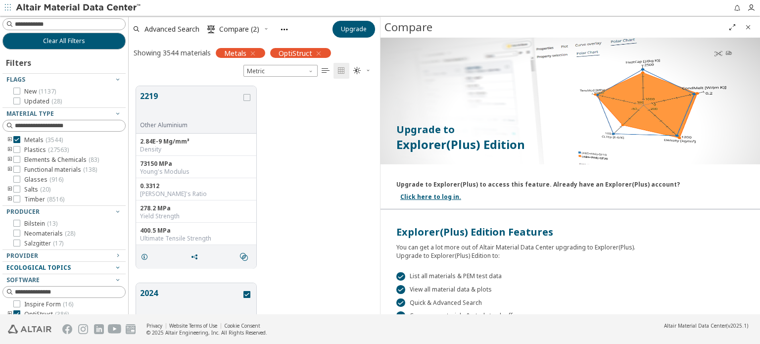
drag, startPoint x: 747, startPoint y: 28, endPoint x: 429, endPoint y: 47, distance: 318.2
click at [747, 28] on icon "Close" at bounding box center [748, 27] width 8 height 8
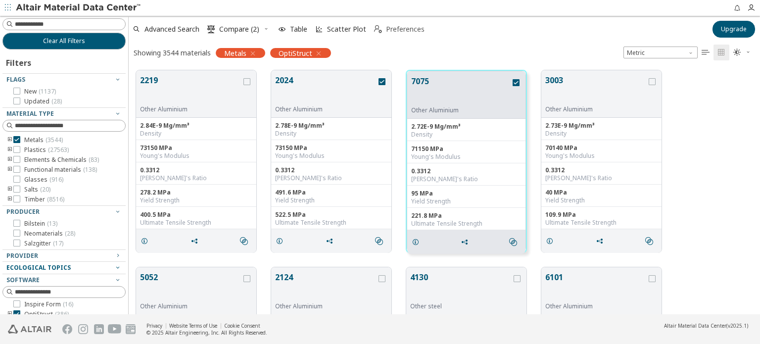
scroll to position [244, 623]
click at [347, 33] on span "Scatter Plot" at bounding box center [346, 29] width 39 height 7
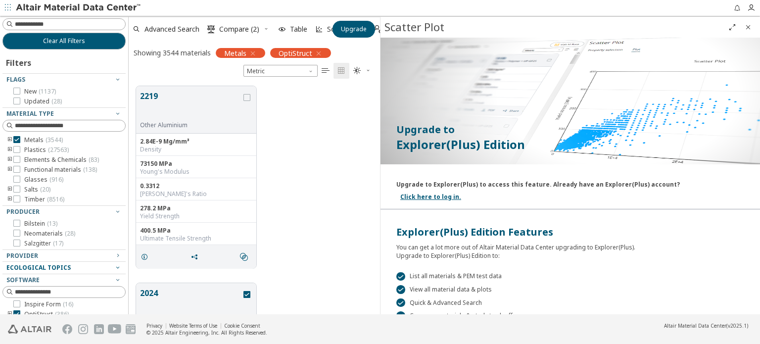
scroll to position [229, 243]
click at [464, 148] on p "Explorer(Plus) Edition" at bounding box center [570, 145] width 348 height 16
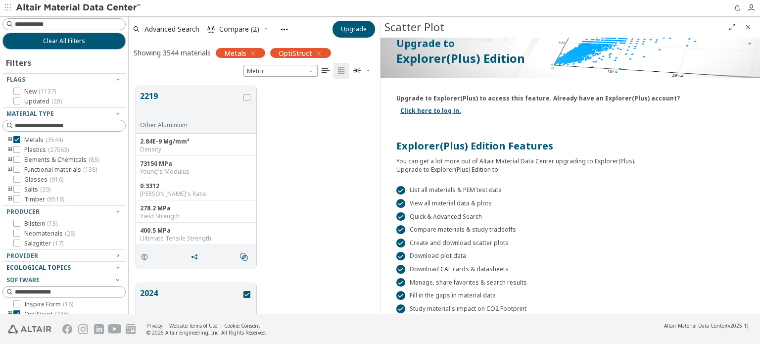
scroll to position [114, 0]
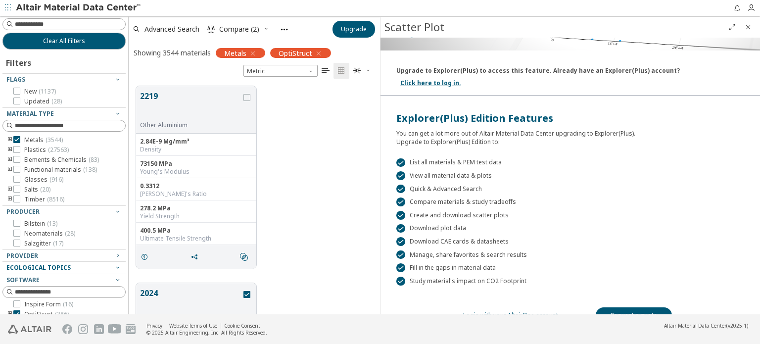
click at [742, 27] on span "Close" at bounding box center [748, 27] width 12 height 16
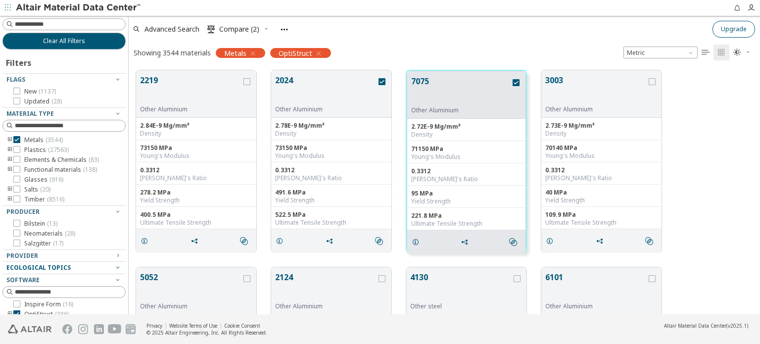
scroll to position [244, 623]
click at [725, 28] on span "Upgrade" at bounding box center [734, 29] width 26 height 8
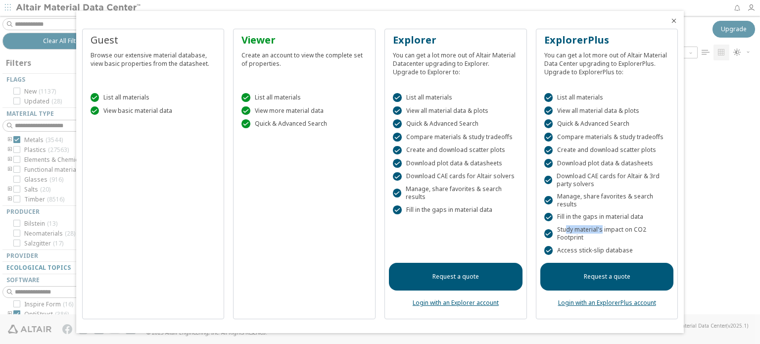
drag, startPoint x: 565, startPoint y: 231, endPoint x: 601, endPoint y: 231, distance: 35.6
click at [601, 231] on div " Study material's impact on CO2 Footprint" at bounding box center [607, 234] width 126 height 16
drag, startPoint x: 575, startPoint y: 227, endPoint x: 651, endPoint y: 231, distance: 75.8
click at [651, 231] on div " Study material's impact on CO2 Footprint" at bounding box center [607, 234] width 126 height 16
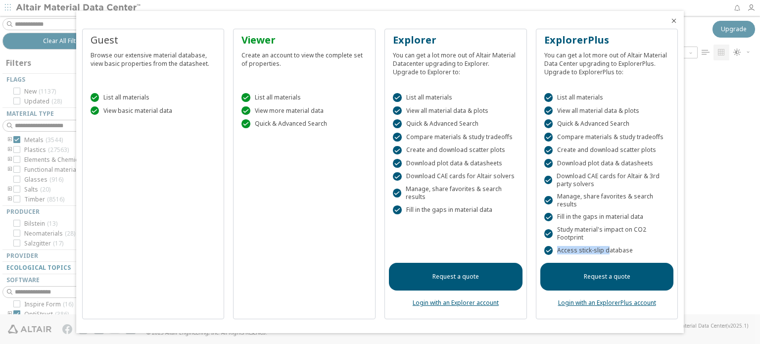
drag, startPoint x: 600, startPoint y: 249, endPoint x: 608, endPoint y: 250, distance: 7.9
click at [608, 250] on div " Access stick-slip database" at bounding box center [607, 250] width 126 height 9
click at [467, 282] on link "Request a quote" at bounding box center [456, 277] width 134 height 28
click at [675, 21] on icon "Close" at bounding box center [674, 21] width 8 height 8
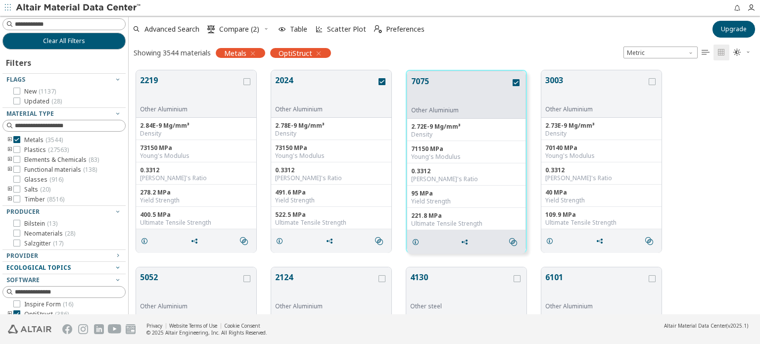
click at [710, 128] on div "2219 Other Aluminium 2.84E-9 Mg/mm³ Density 73150 MPa Young's Modulus 0.3312 Po…" at bounding box center [444, 161] width 631 height 197
click at [515, 241] on icon "" at bounding box center [513, 242] width 8 height 8
click at [598, 260] on span "Similar Mechanical Properties" at bounding box center [558, 259] width 95 height 16
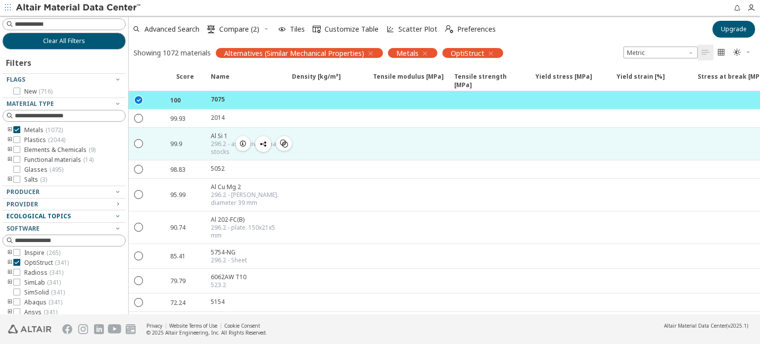
scroll to position [0, 0]
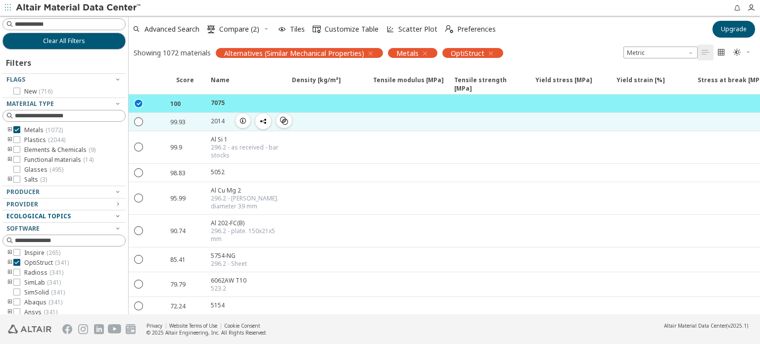
click at [319, 123] on div at bounding box center [326, 122] width 81 height 18
click at [182, 119] on div "99.93" at bounding box center [177, 122] width 15 height 8
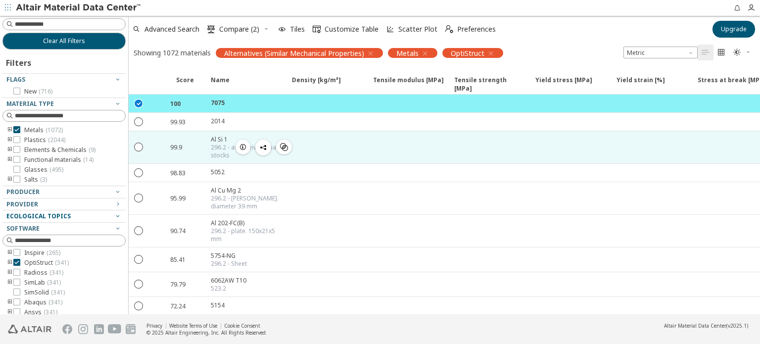
click at [199, 147] on div "99.9" at bounding box center [187, 147] width 35 height 24
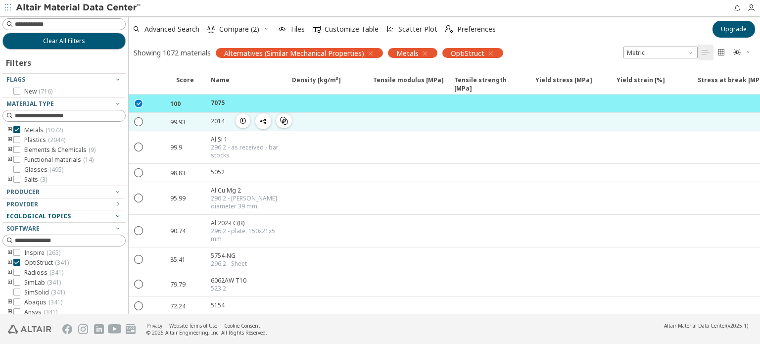
click at [225, 124] on div "2014 " at bounding box center [245, 122] width 81 height 18
click at [129, 122] on div " " at bounding box center [139, 122] width 20 height 18
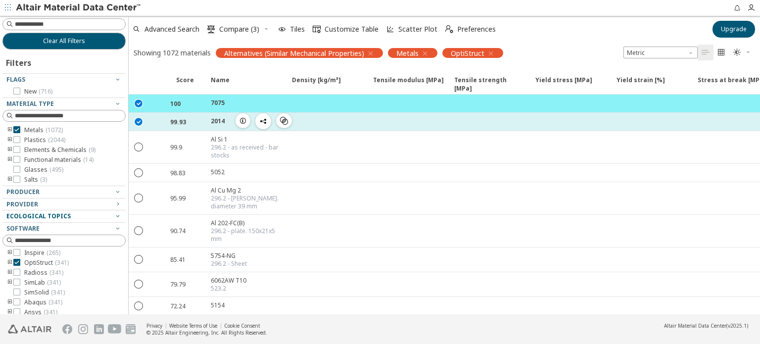
click at [132, 121] on div " " at bounding box center [139, 122] width 20 height 18
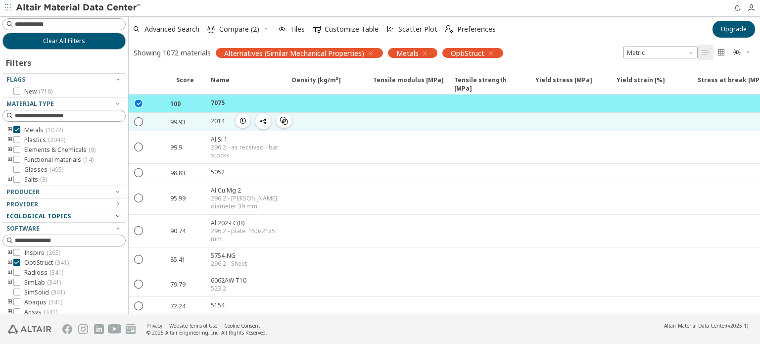
drag, startPoint x: 170, startPoint y: 121, endPoint x: 176, endPoint y: 124, distance: 7.1
click at [170, 122] on div at bounding box center [159, 122] width 22 height 18
click at [184, 124] on div "99.93" at bounding box center [177, 122] width 15 height 8
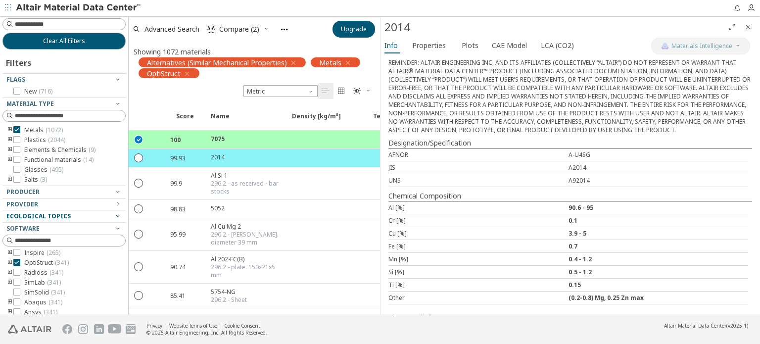
scroll to position [290, 0]
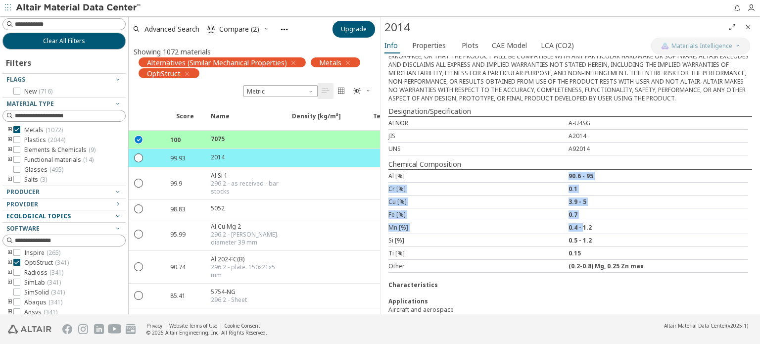
drag, startPoint x: 572, startPoint y: 204, endPoint x: 581, endPoint y: 269, distance: 65.5
click at [588, 271] on div "Material Type Metals > Aluminum > Other Aluminium Producer Data source: JAHM MP…" at bounding box center [569, 47] width 379 height 562
click at [490, 281] on div "Characteristics" at bounding box center [570, 285] width 364 height 8
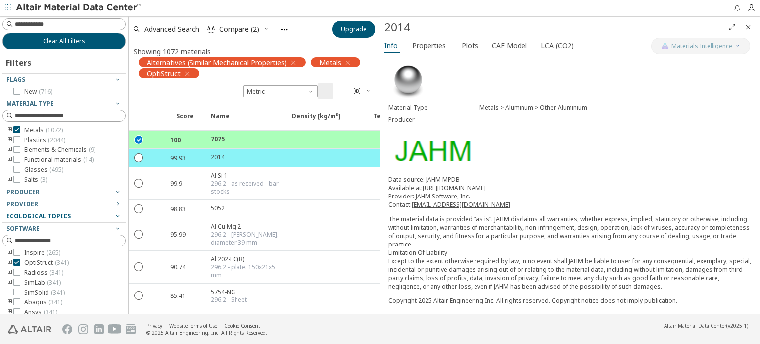
scroll to position [0, 0]
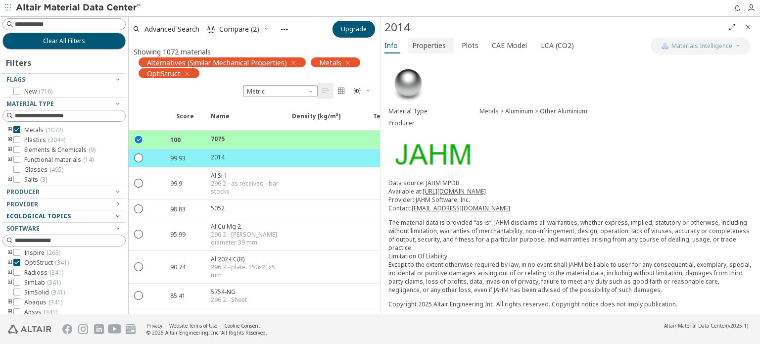
click at [425, 43] on span "Properties" at bounding box center [429, 46] width 34 height 16
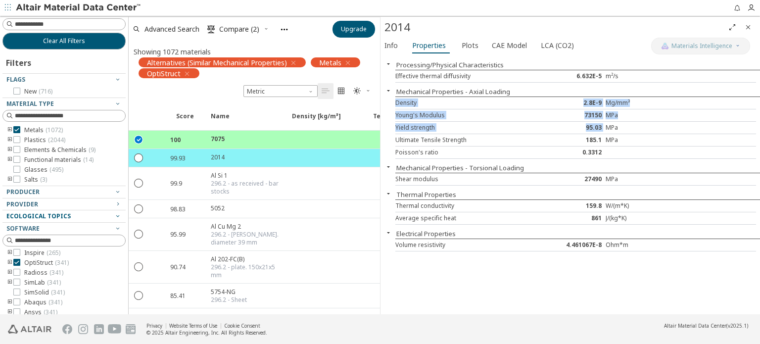
drag, startPoint x: 564, startPoint y: 93, endPoint x: 603, endPoint y: 138, distance: 59.3
click at [603, 138] on div "Processing/Physical Characteristics Effective thermal diffusivity 6.632E-5 m²/s…" at bounding box center [569, 185] width 379 height 258
click at [603, 138] on div "185.1" at bounding box center [576, 140] width 60 height 8
drag, startPoint x: 574, startPoint y: 112, endPoint x: 611, endPoint y: 133, distance: 42.3
click at [612, 133] on div "Density 2.8E-9 Mg/mm³ Young's Modulus 73150 MPa Yield strength 95.03 MPa Ultima…" at bounding box center [577, 127] width 365 height 62
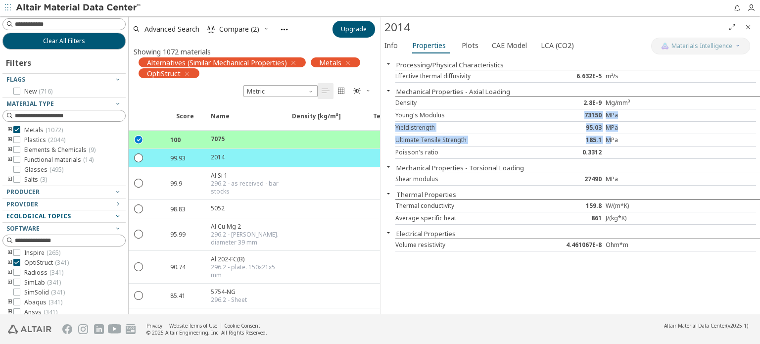
drag, startPoint x: 611, startPoint y: 133, endPoint x: 615, endPoint y: 146, distance: 13.6
click at [611, 134] on div "Ultimate Tensile Strength 185.1 MPa" at bounding box center [575, 140] width 361 height 12
click at [628, 157] on div "Poisson's ratio 0.3312" at bounding box center [575, 152] width 361 height 12
drag, startPoint x: 647, startPoint y: 178, endPoint x: 706, endPoint y: 178, distance: 59.4
click at [706, 178] on div "Shear modulus 27490 MPa" at bounding box center [575, 179] width 361 height 12
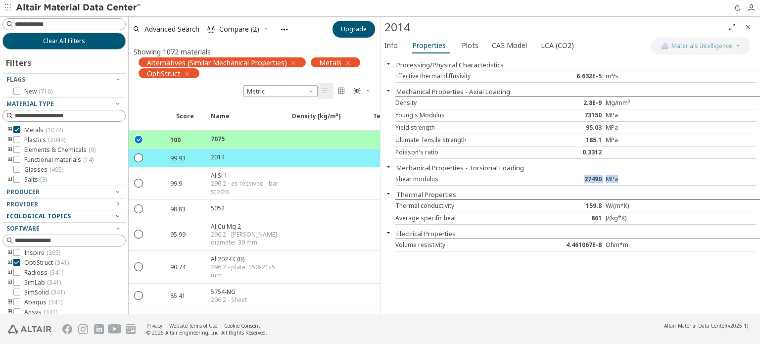
click at [706, 178] on div at bounding box center [696, 179] width 60 height 8
drag, startPoint x: 569, startPoint y: 206, endPoint x: 624, endPoint y: 223, distance: 57.8
click at [625, 223] on div "Thermal conductivity 159.8 W/(m*K) Average specific heat 861 J/(kg*K)" at bounding box center [577, 211] width 365 height 25
click at [624, 223] on div "Average specific heat 861 J/(kg*K)" at bounding box center [575, 218] width 361 height 12
drag, startPoint x: 752, startPoint y: 26, endPoint x: 714, endPoint y: 52, distance: 45.2
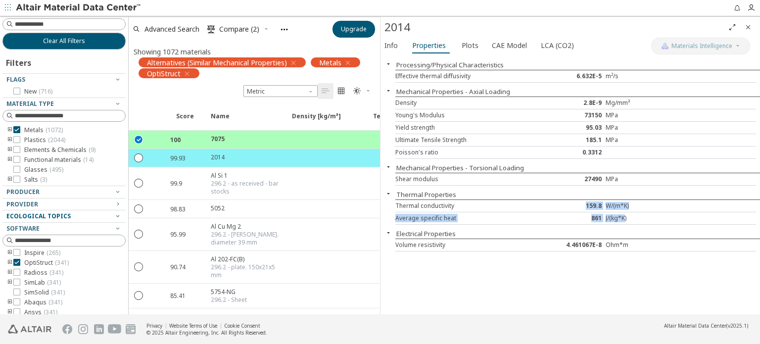
click at [752, 26] on icon "Close" at bounding box center [748, 27] width 8 height 8
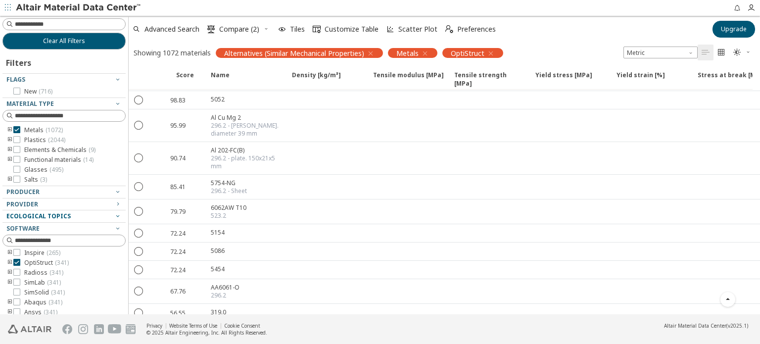
scroll to position [148, 0]
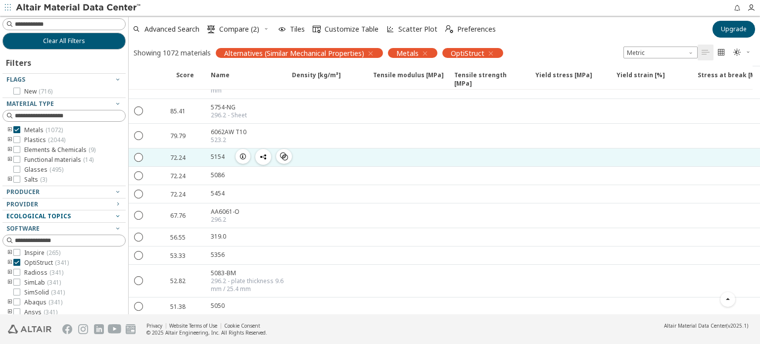
click at [596, 145] on div "  100 7075  71150 221.8   99.93 2014  73150 185.1   99.9 Al Si 1 296.2 …" at bounding box center [694, 65] width 1131 height 239
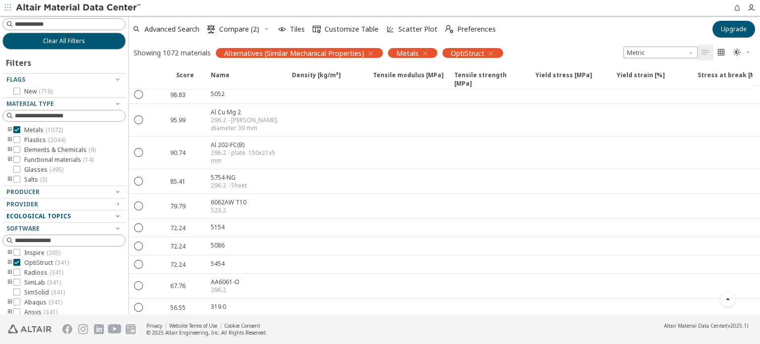
scroll to position [0, 0]
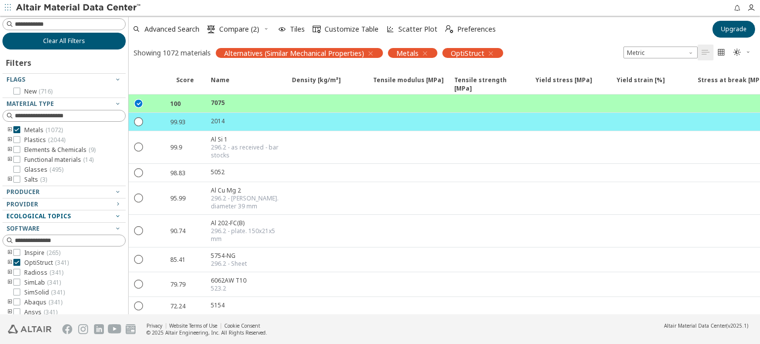
click at [88, 43] on button "Clear All Filters" at bounding box center [63, 41] width 123 height 17
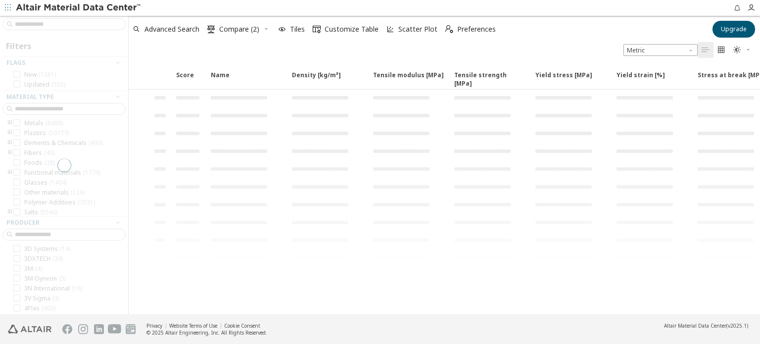
scroll to position [79, 0]
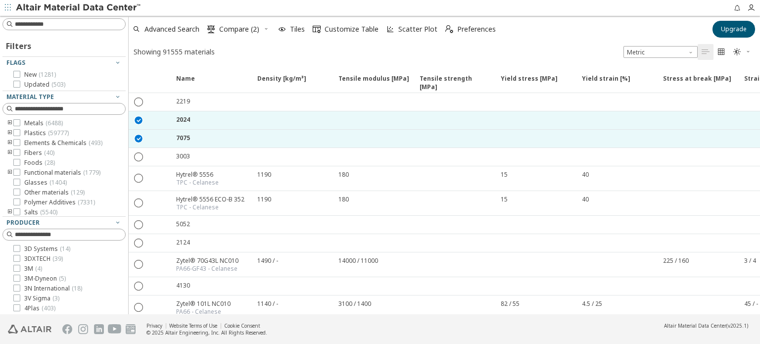
click at [587, 27] on div "Advanced Search  Compare (2) Tiles  Customize Table Scatter Plot  Preferences" at bounding box center [417, 29] width 577 height 22
drag, startPoint x: 455, startPoint y: 1, endPoint x: 345, endPoint y: 43, distance: 117.4
click at [346, 44] on div "Advanced Search  Compare (2) Tiles  Customize Table Scatter Plot  Preference…" at bounding box center [444, 39] width 631 height 46
